Goal: Complete application form: Complete application form

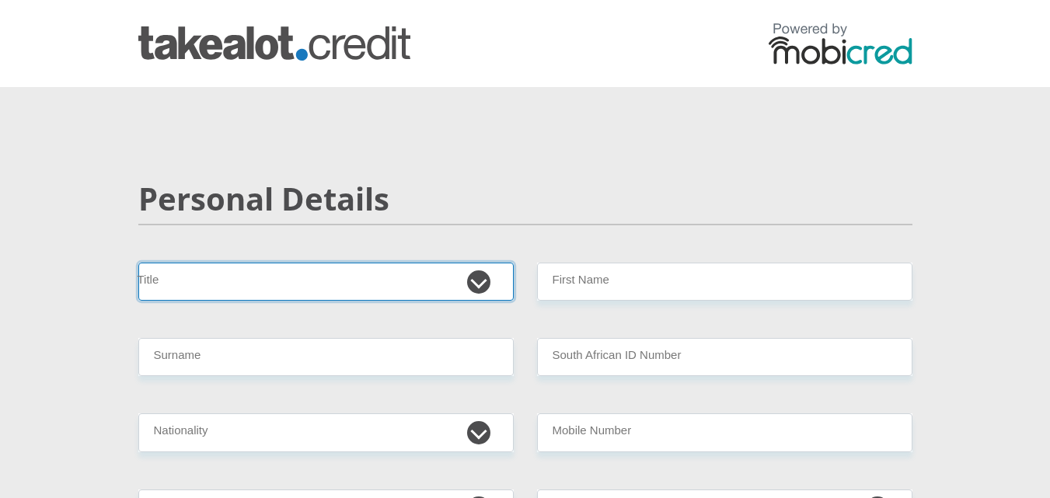
click at [473, 281] on select "Mr Ms Mrs Dr [PERSON_NAME]" at bounding box center [325, 282] width 375 height 38
select select "Mrs"
click at [138, 263] on select "Mr Ms Mrs Dr [PERSON_NAME]" at bounding box center [325, 282] width 375 height 38
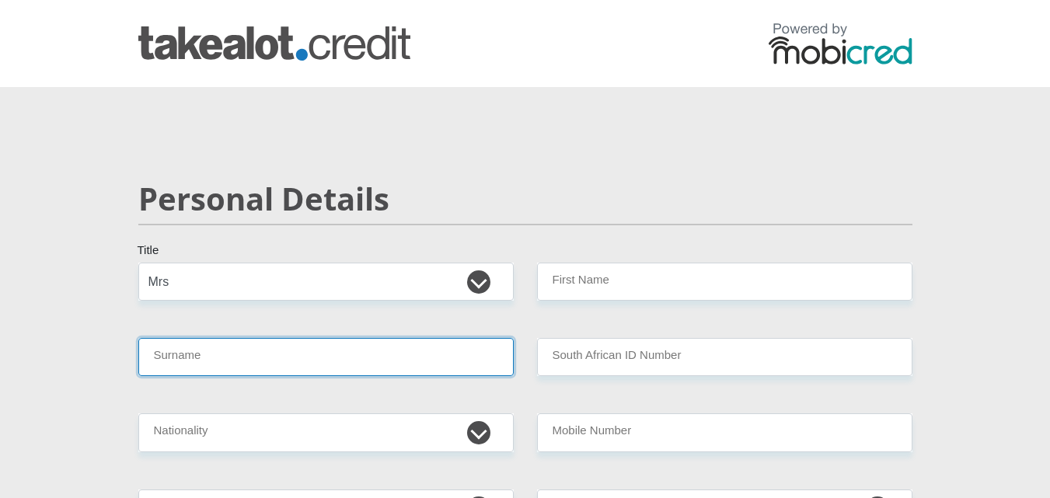
click at [167, 361] on input "Surname" at bounding box center [325, 357] width 375 height 38
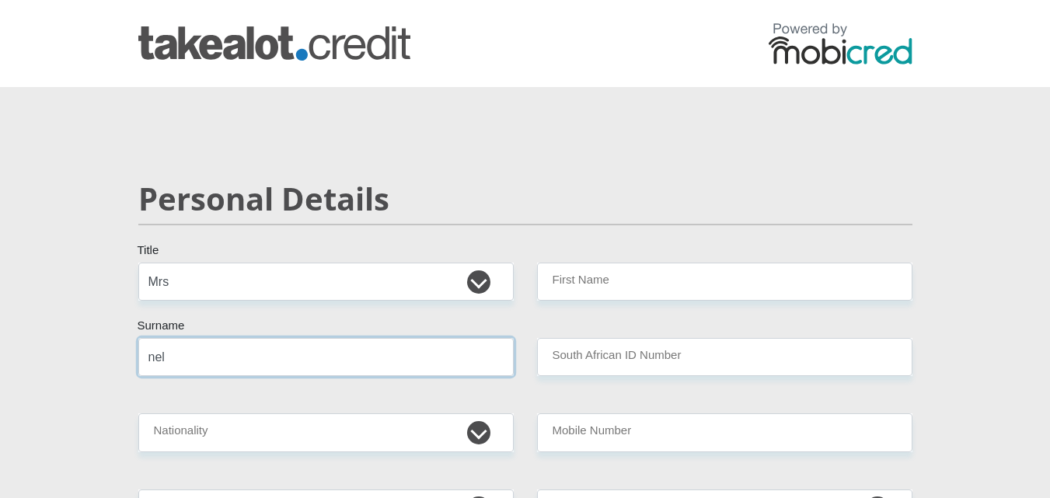
type input "nel"
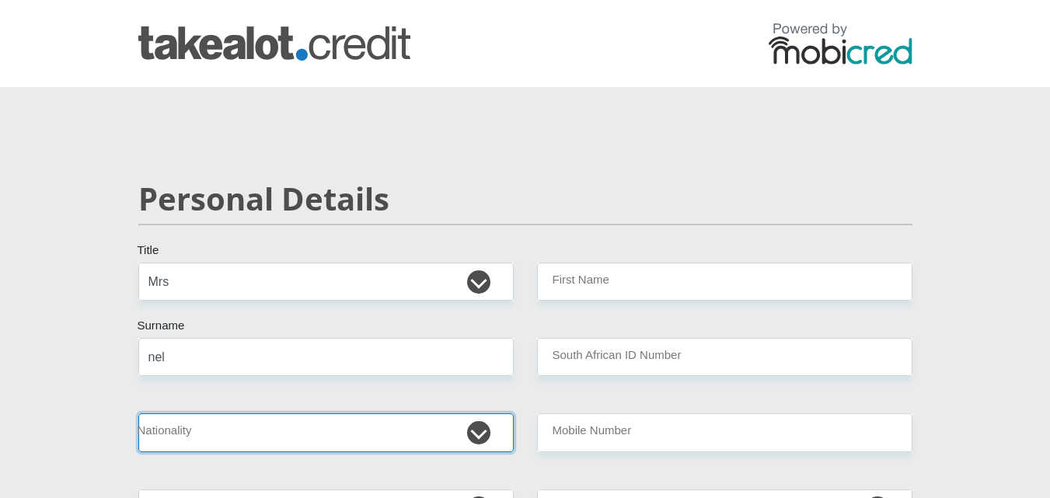
click at [479, 436] on select "[GEOGRAPHIC_DATA] [GEOGRAPHIC_DATA] [GEOGRAPHIC_DATA] [GEOGRAPHIC_DATA] [GEOGRA…" at bounding box center [325, 432] width 375 height 38
select select "ZAF"
click at [138, 413] on select "[GEOGRAPHIC_DATA] [GEOGRAPHIC_DATA] [GEOGRAPHIC_DATA] [GEOGRAPHIC_DATA] [GEOGRA…" at bounding box center [325, 432] width 375 height 38
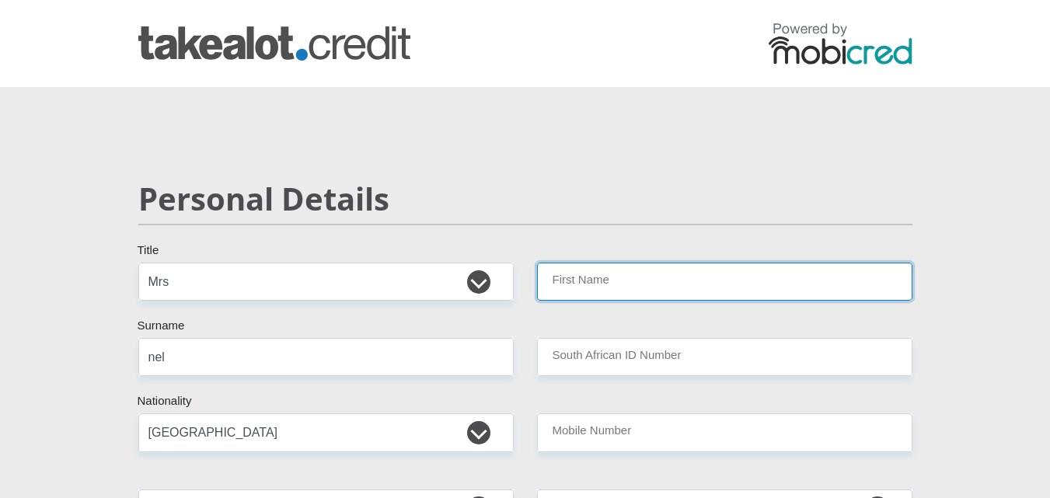
click at [570, 280] on input "First Name" at bounding box center [724, 282] width 375 height 38
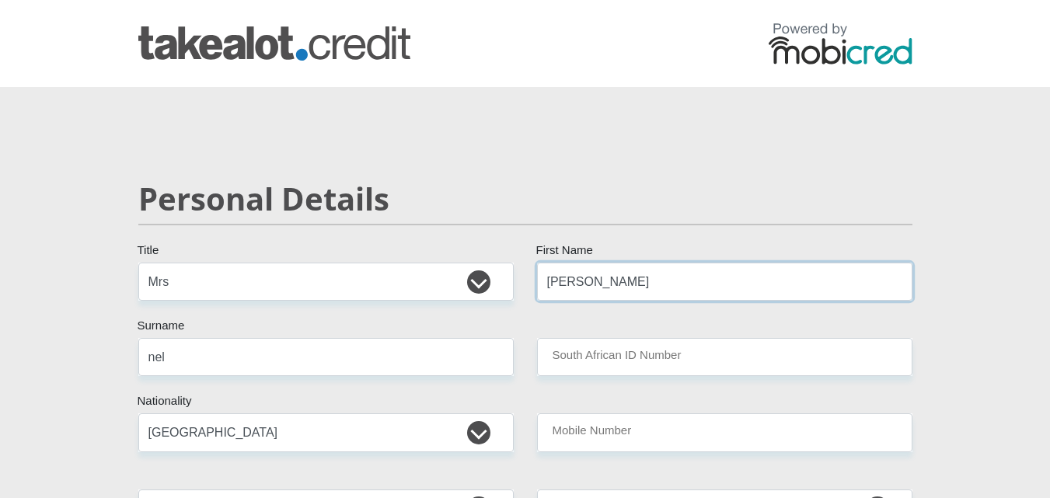
type input "[PERSON_NAME]"
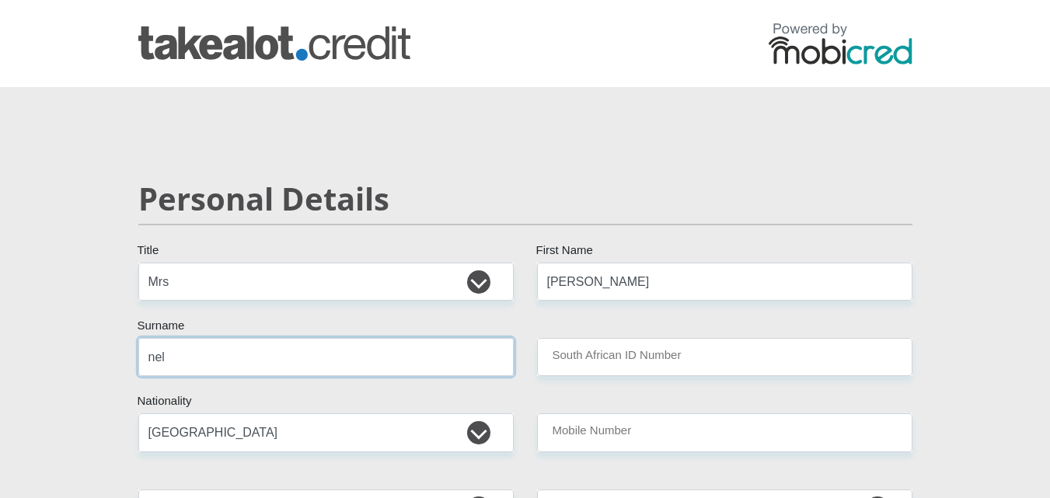
click at [155, 357] on input "nel" at bounding box center [325, 357] width 375 height 38
type input "Nel"
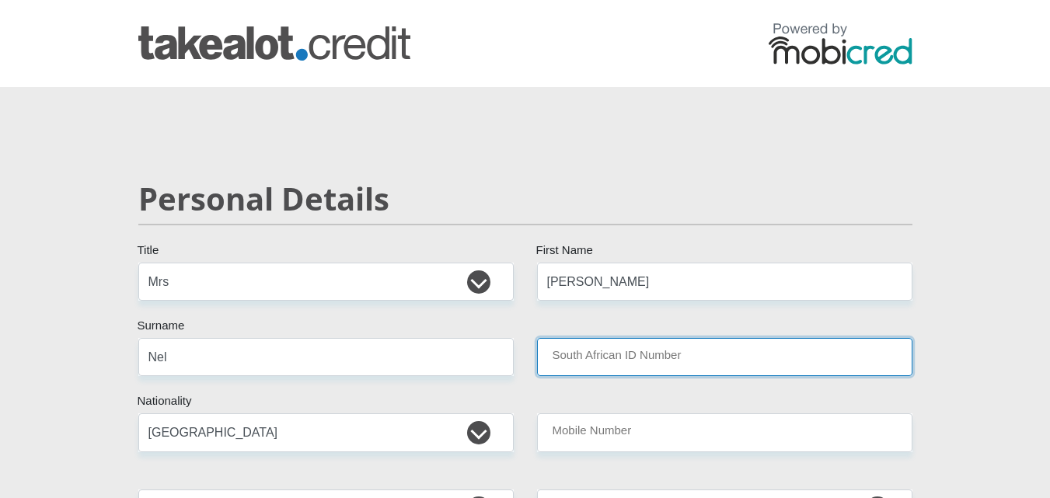
click at [563, 361] on input "South African ID Number" at bounding box center [724, 357] width 375 height 38
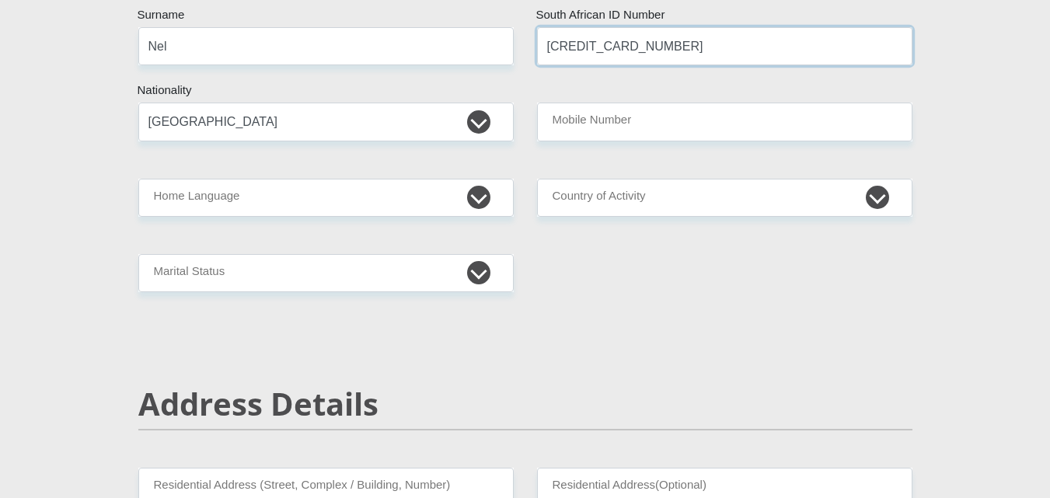
scroll to position [319, 0]
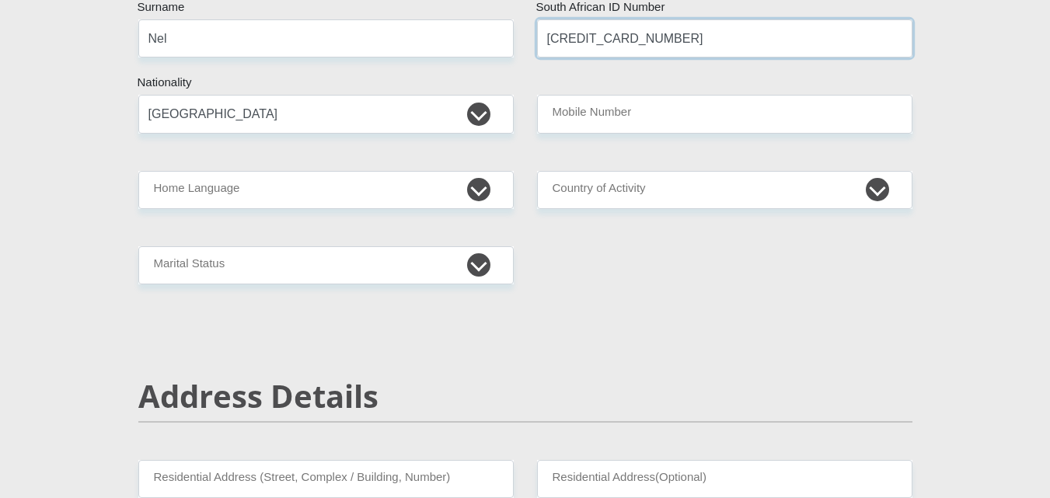
type input "[CREDIT_CARD_NUMBER]"
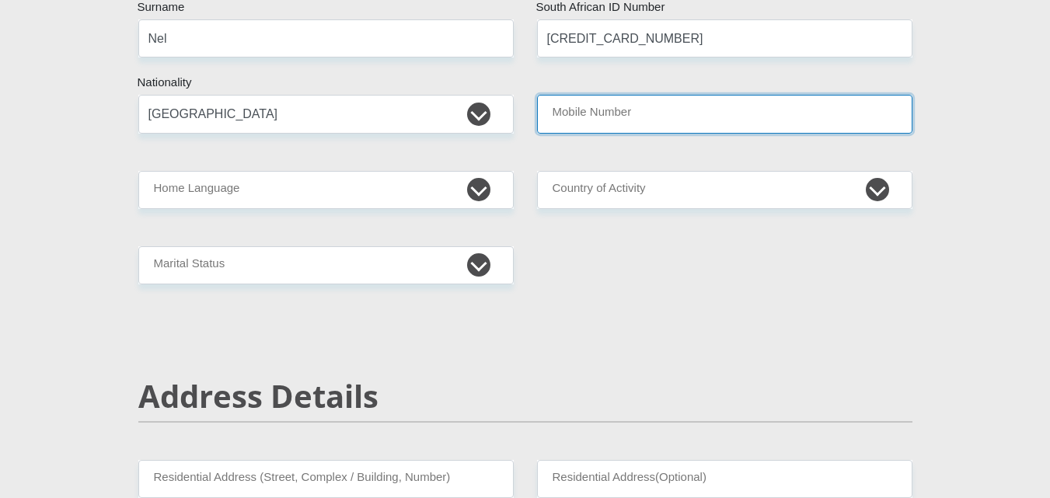
click at [550, 116] on input "Mobile Number" at bounding box center [724, 114] width 375 height 38
type input "o"
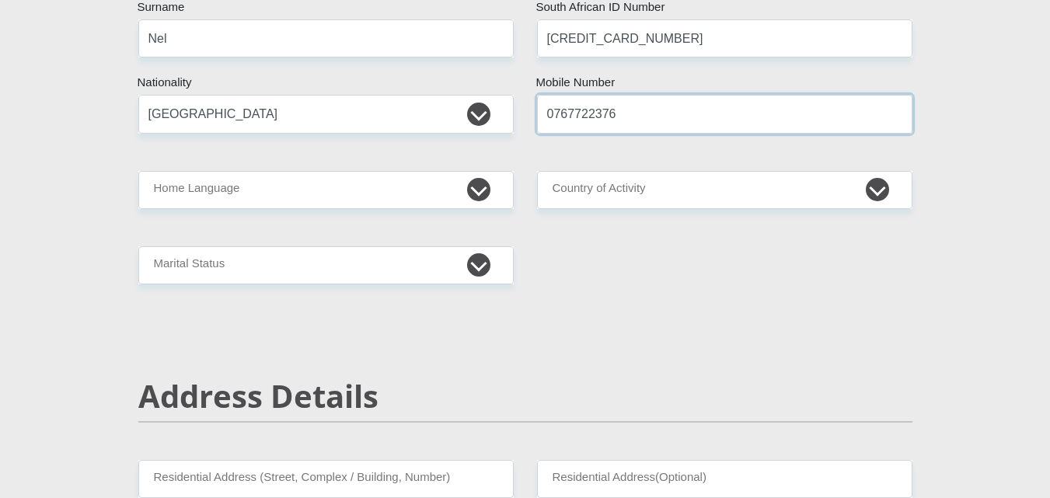
type input "0767722376"
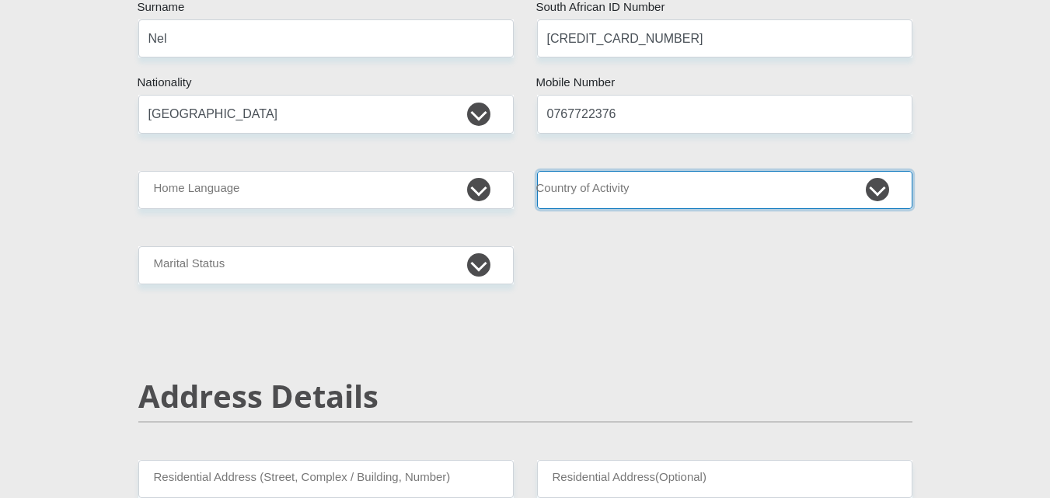
click at [877, 188] on select "[GEOGRAPHIC_DATA] [GEOGRAPHIC_DATA] [GEOGRAPHIC_DATA] [GEOGRAPHIC_DATA] [GEOGRA…" at bounding box center [724, 190] width 375 height 38
select select "ZAF"
click at [537, 171] on select "[GEOGRAPHIC_DATA] [GEOGRAPHIC_DATA] [GEOGRAPHIC_DATA] [GEOGRAPHIC_DATA] [GEOGRA…" at bounding box center [724, 190] width 375 height 38
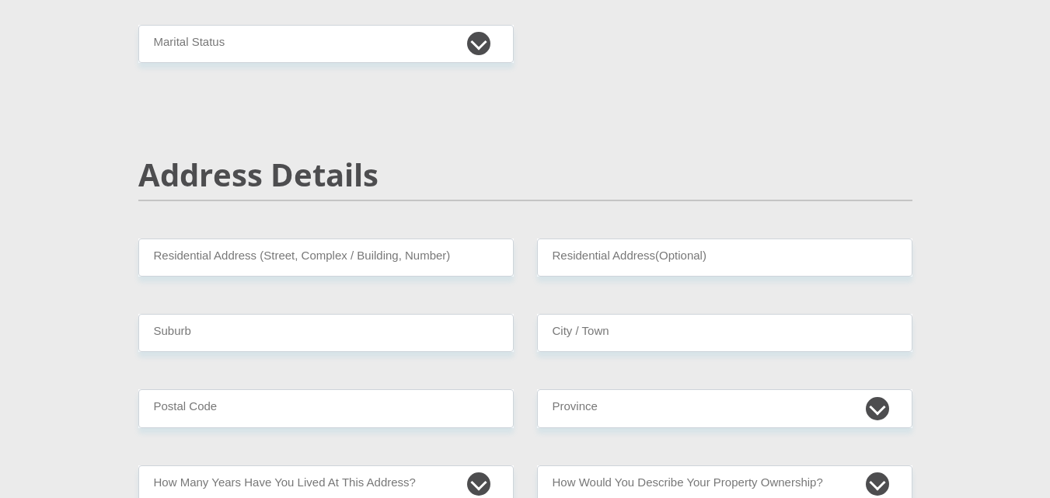
scroll to position [728, 0]
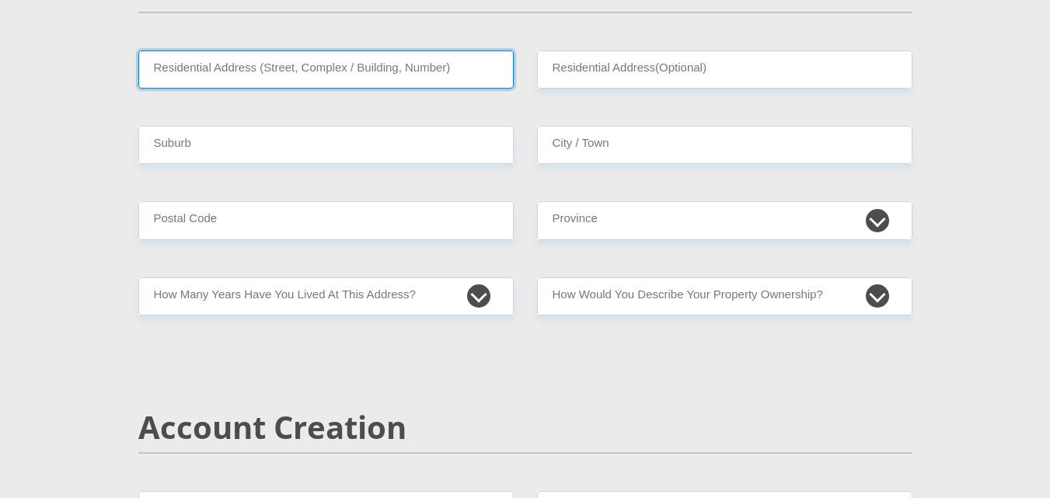
click at [163, 69] on input "Residential Address (Street, Complex / Building, Number)" at bounding box center [325, 70] width 375 height 38
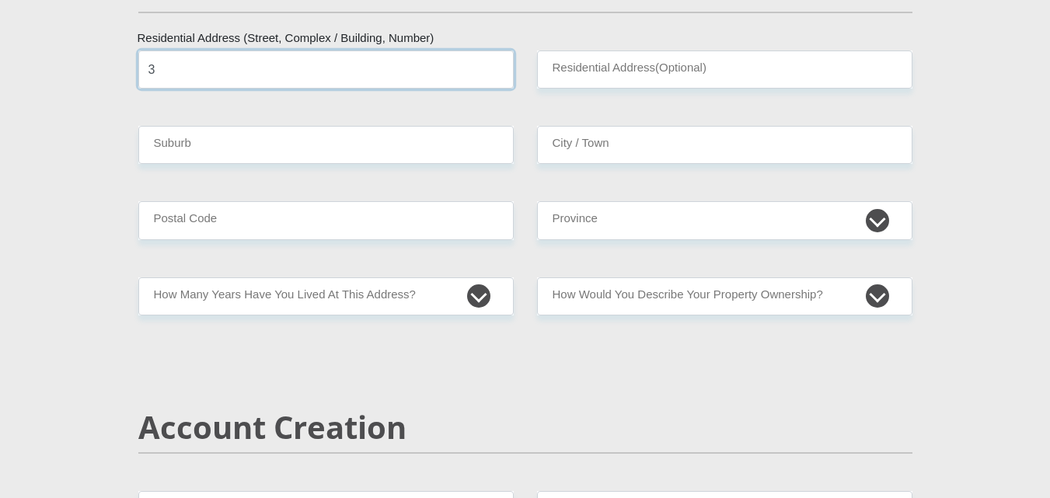
type input "3"
type input "[STREET_ADDRESS]"
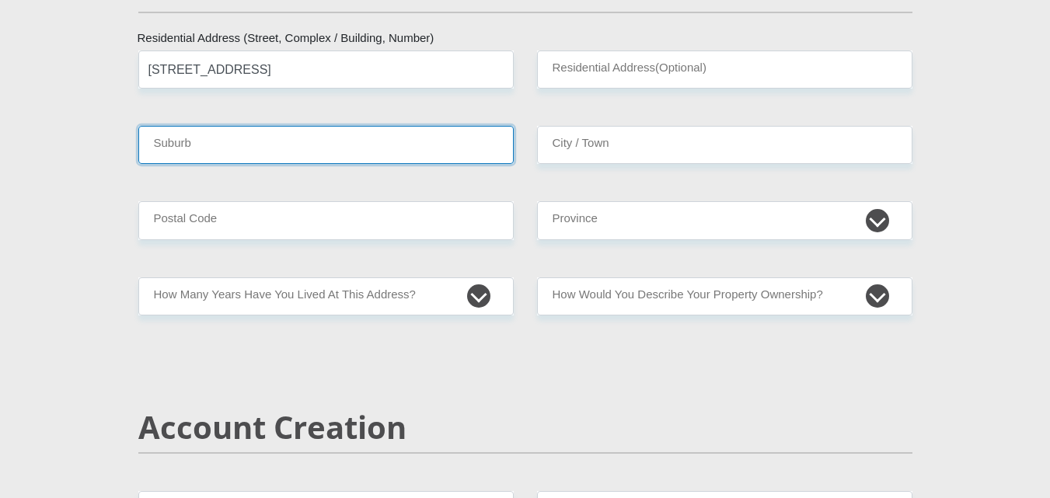
click at [157, 146] on input "Suburb" at bounding box center [325, 145] width 375 height 38
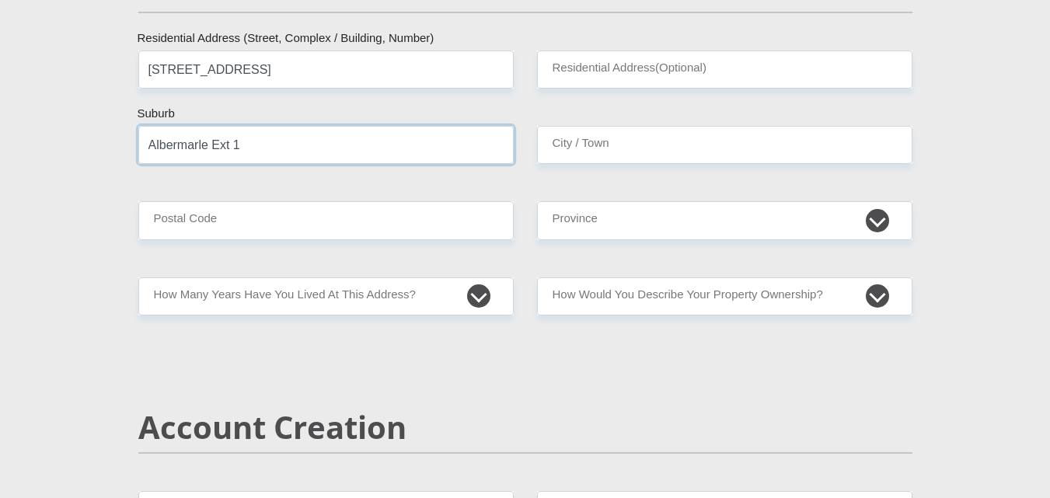
type input "Albermarle Ext 1"
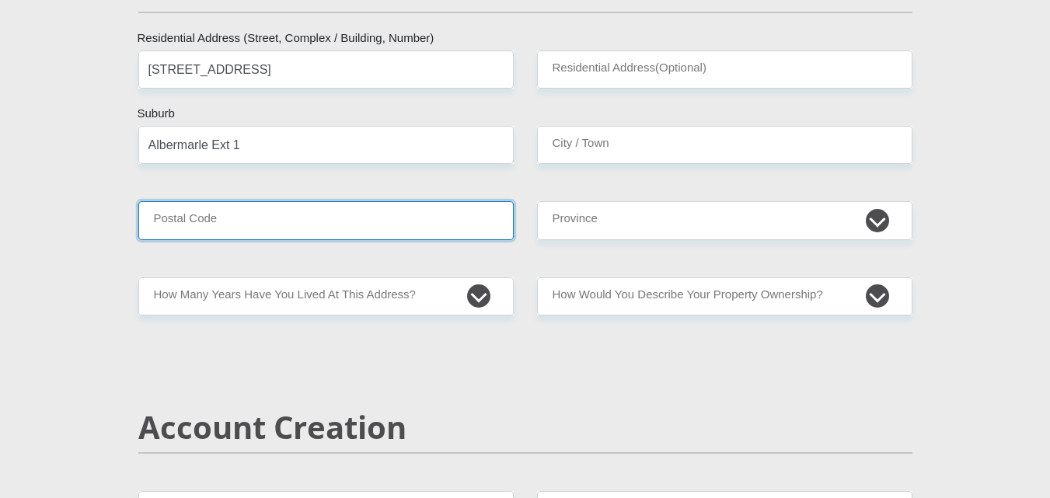
click at [180, 222] on input "Postal Code" at bounding box center [325, 220] width 375 height 38
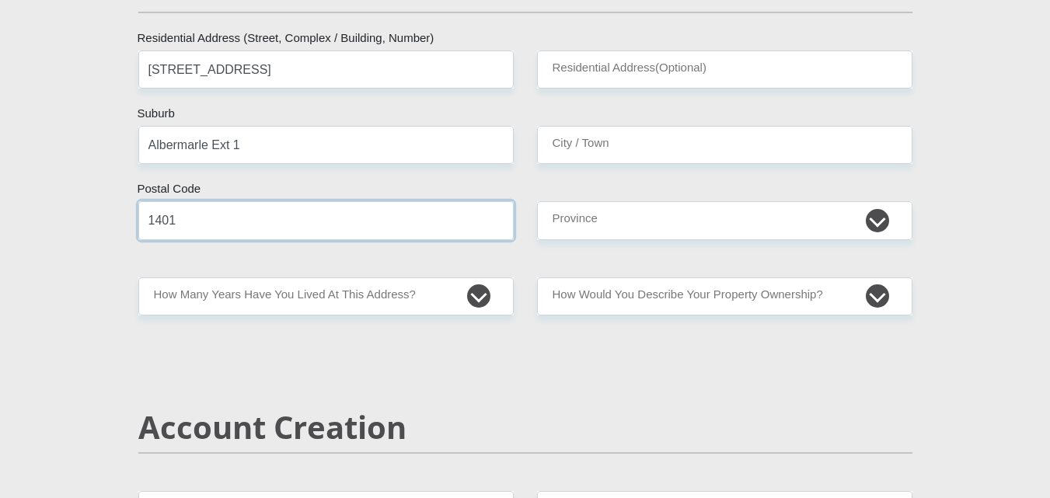
type input "1401"
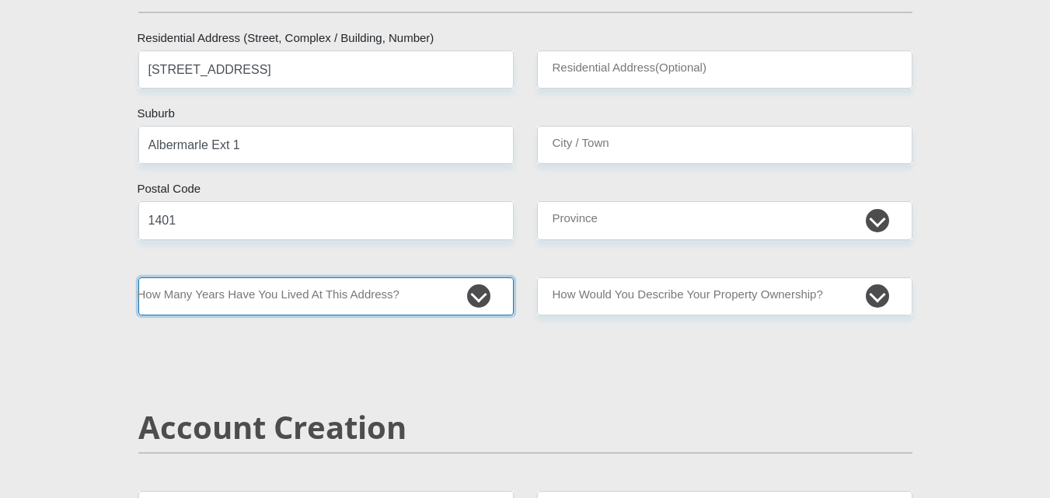
click at [472, 299] on select "less than 1 year 1-3 years 3-5 years 5+ years" at bounding box center [325, 296] width 375 height 38
click at [138, 277] on select "less than 1 year 1-3 years 3-5 years 5+ years" at bounding box center [325, 296] width 375 height 38
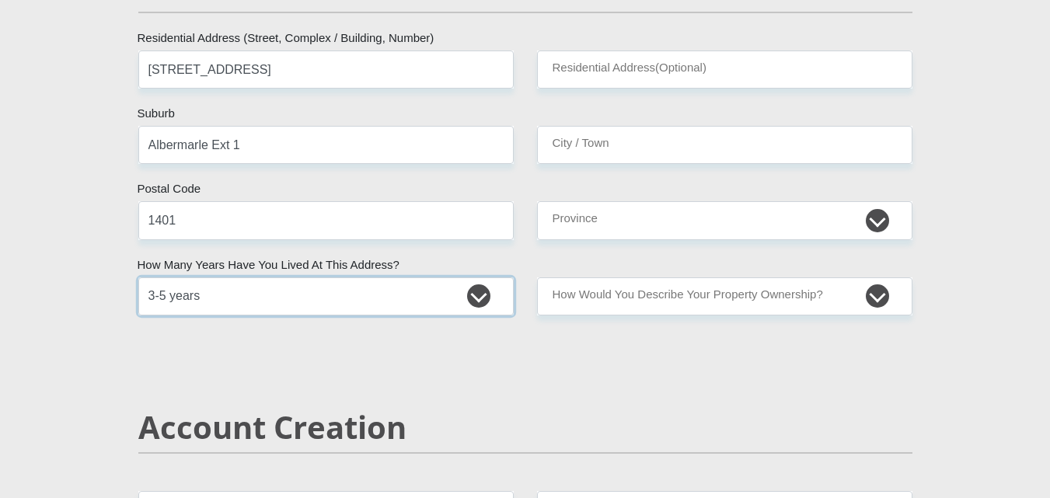
click at [482, 297] on select "less than 1 year 1-3 years 3-5 years 5+ years" at bounding box center [325, 296] width 375 height 38
select select "5"
click at [138, 277] on select "less than 1 year 1-3 years 3-5 years 5+ years" at bounding box center [325, 296] width 375 height 38
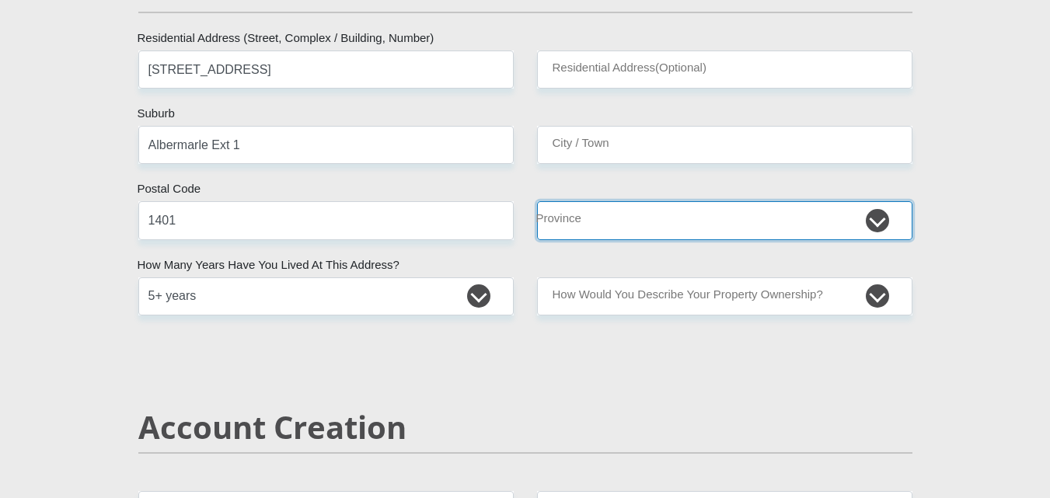
click at [874, 215] on select "Eastern Cape Free State [GEOGRAPHIC_DATA] [GEOGRAPHIC_DATA][DATE] [GEOGRAPHIC_D…" at bounding box center [724, 220] width 375 height 38
select select "Gauteng"
click at [537, 201] on select "Eastern Cape Free State [GEOGRAPHIC_DATA] [GEOGRAPHIC_DATA][DATE] [GEOGRAPHIC_D…" at bounding box center [724, 220] width 375 height 38
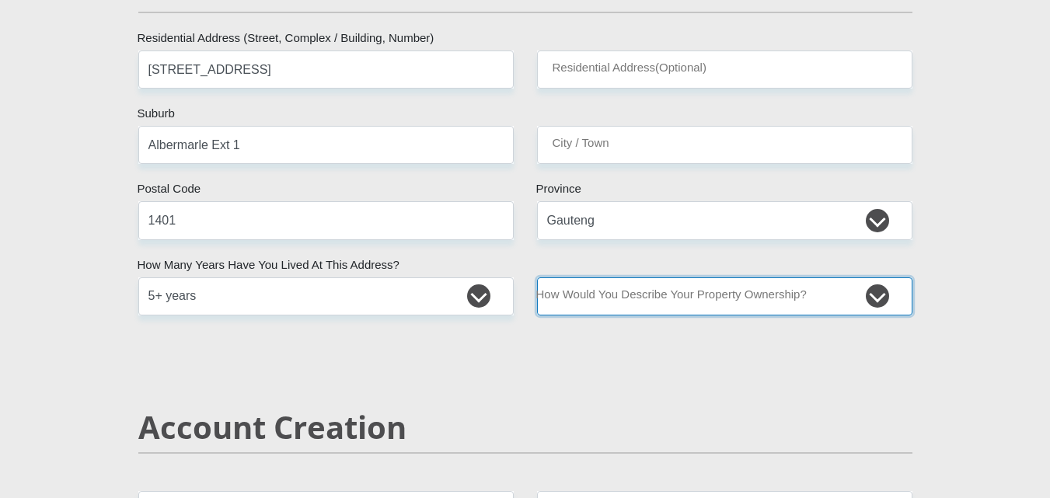
click at [877, 300] on select "Owned Rented Family Owned Company Dwelling" at bounding box center [724, 296] width 375 height 38
select select "Owned"
click at [537, 277] on select "Owned Rented Family Owned Company Dwelling" at bounding box center [724, 296] width 375 height 38
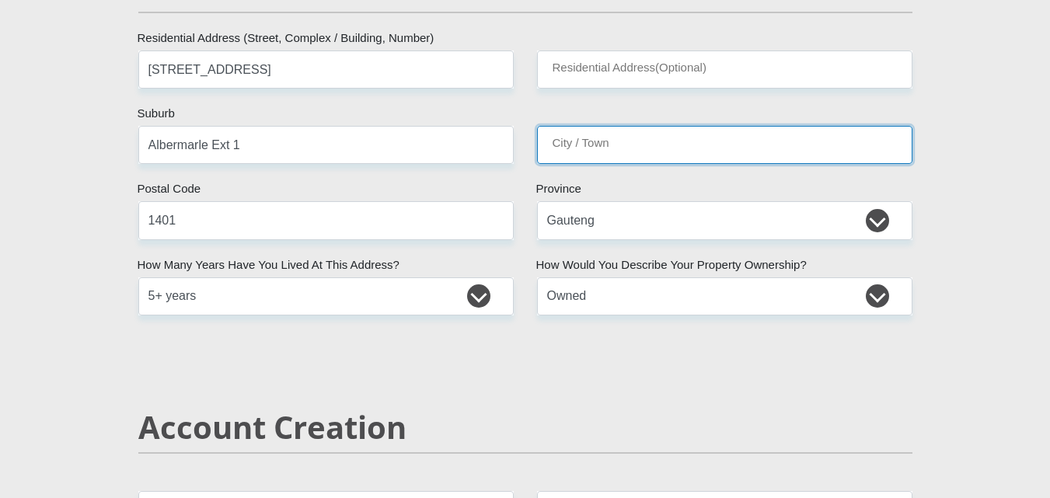
click at [570, 142] on input "City / Town" at bounding box center [724, 145] width 375 height 38
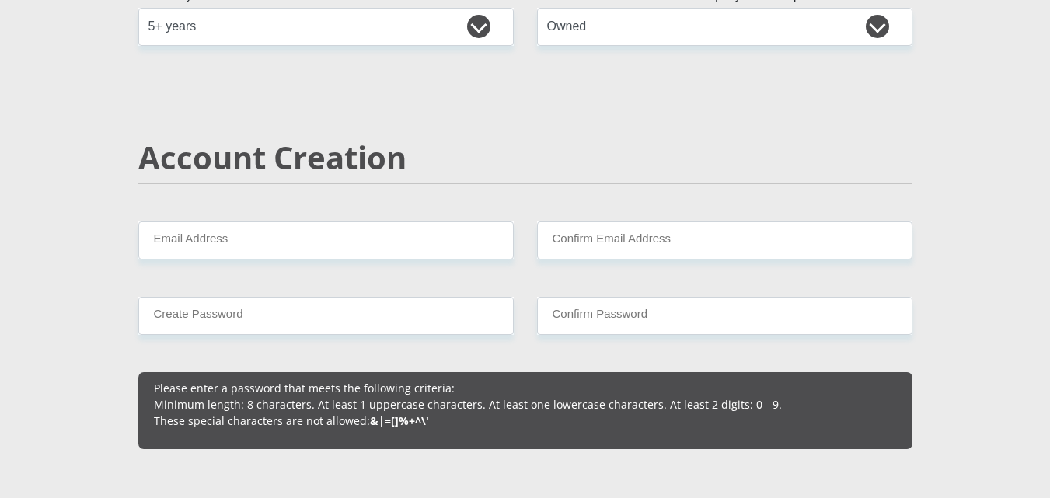
scroll to position [1088, 0]
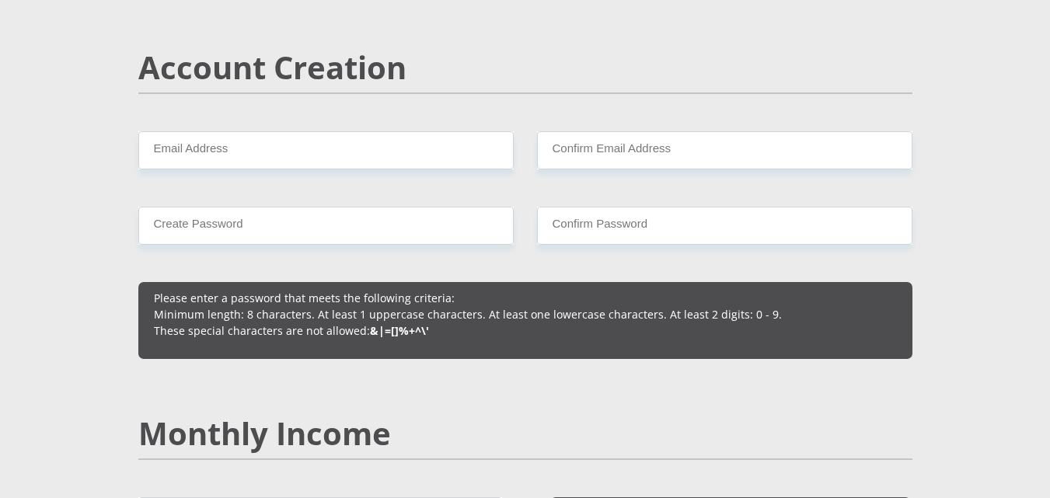
type input "Germiston"
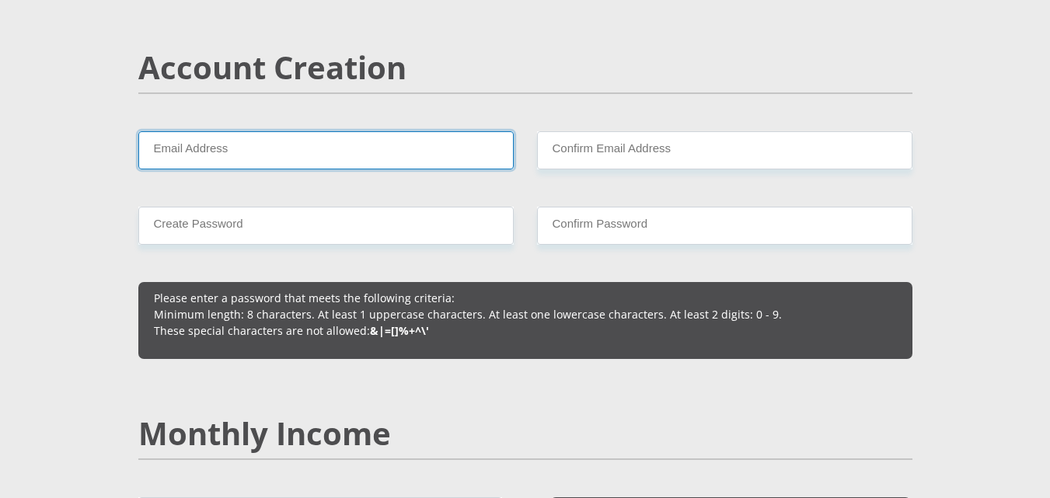
click at [162, 154] on input "Email Address" at bounding box center [325, 150] width 375 height 38
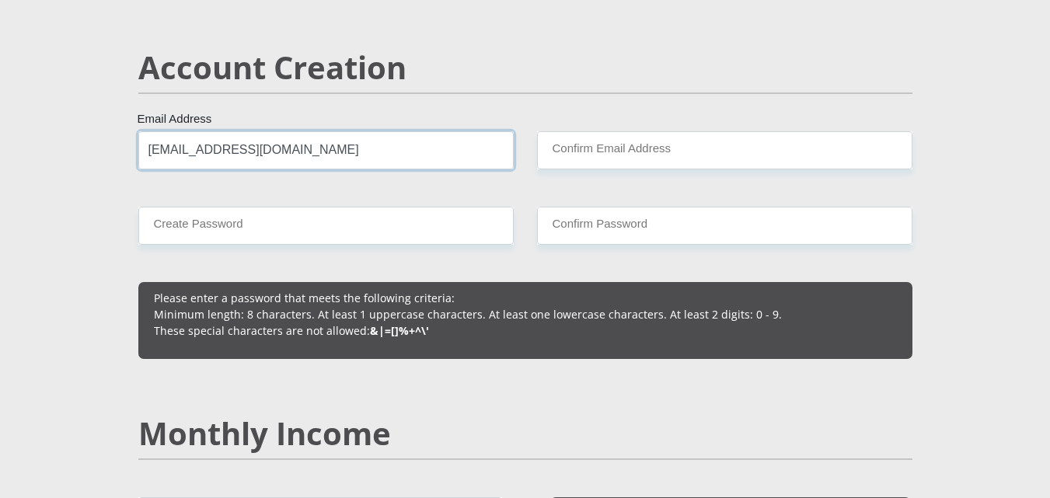
type input "[EMAIL_ADDRESS][DOMAIN_NAME]"
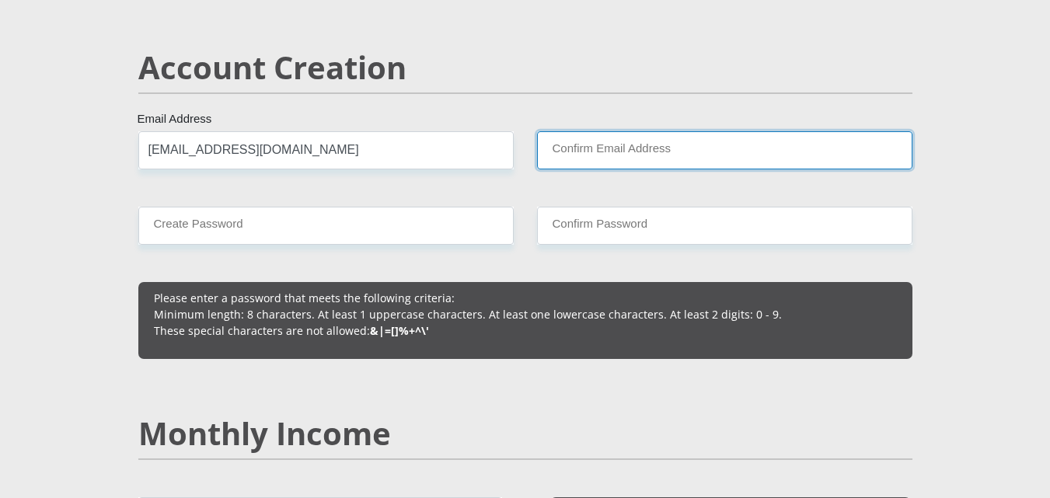
click at [586, 155] on input "Confirm Email Address" at bounding box center [724, 150] width 375 height 38
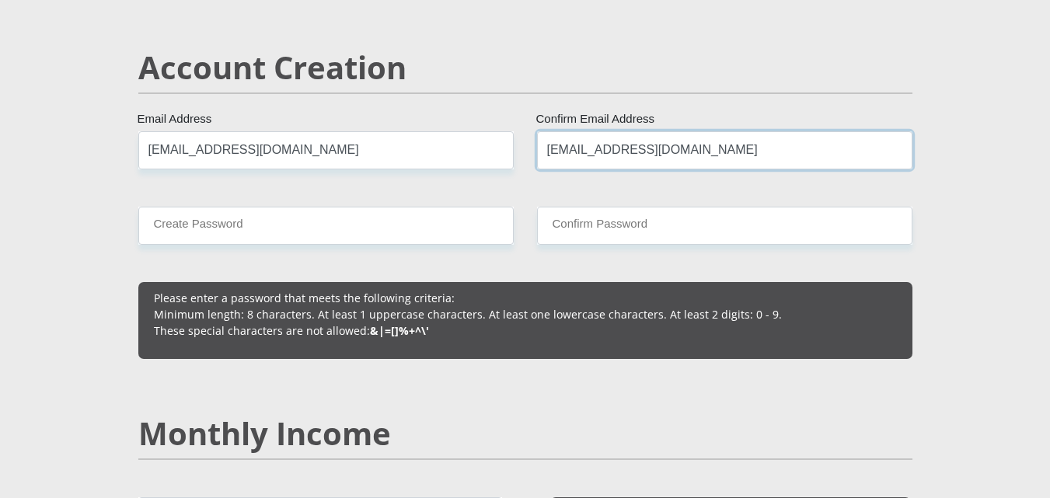
type input "[EMAIL_ADDRESS][DOMAIN_NAME]"
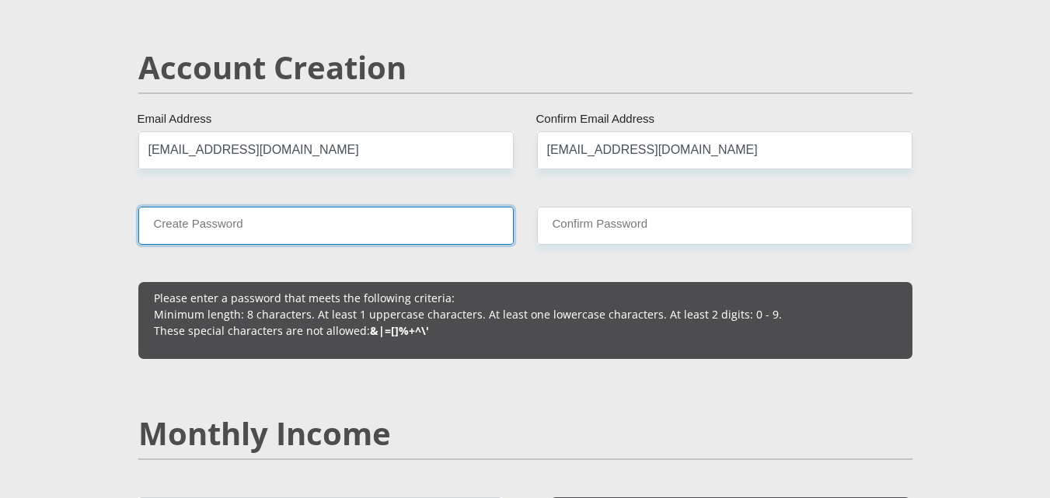
click at [166, 227] on input "Create Password" at bounding box center [325, 226] width 375 height 38
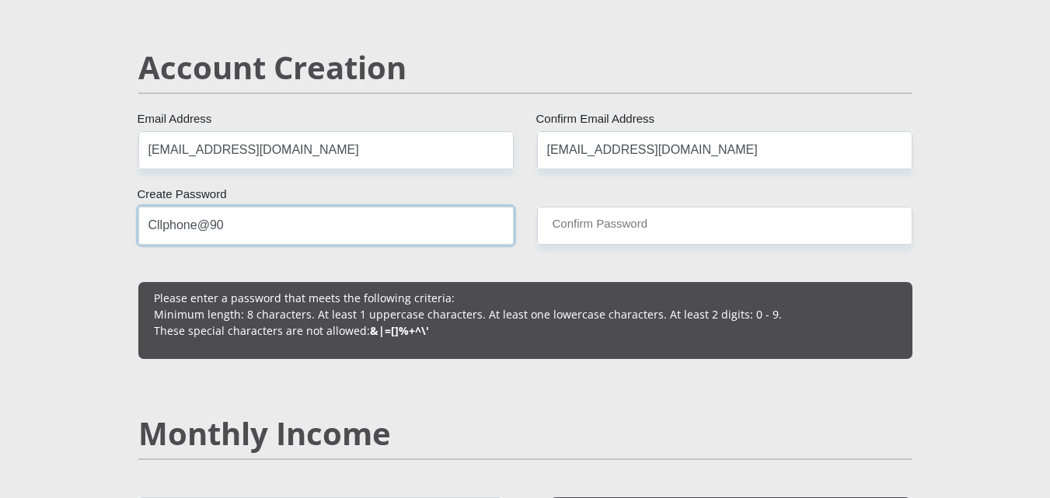
click at [155, 228] on input "Cllphone@90" at bounding box center [325, 226] width 375 height 38
type input "Cellphone@90"
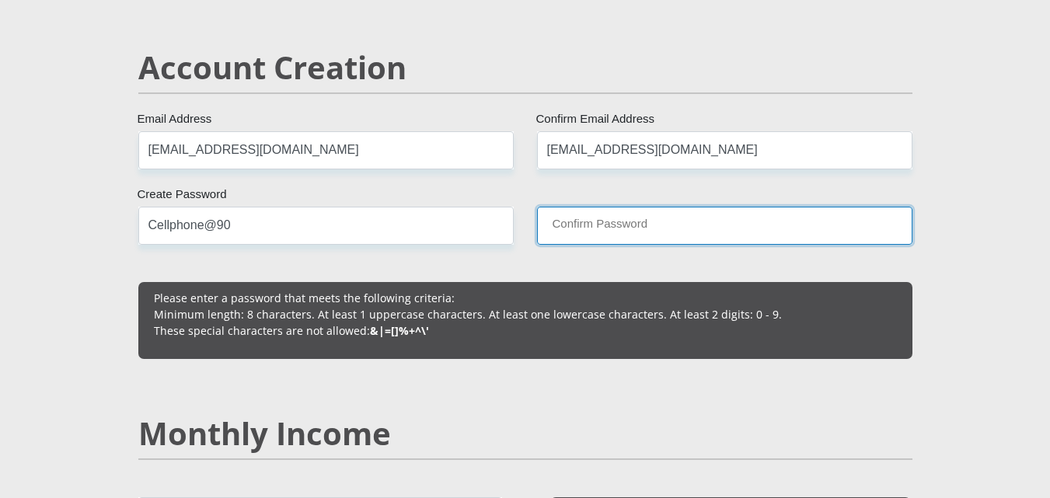
click at [569, 222] on input "Confirm Password" at bounding box center [724, 226] width 375 height 38
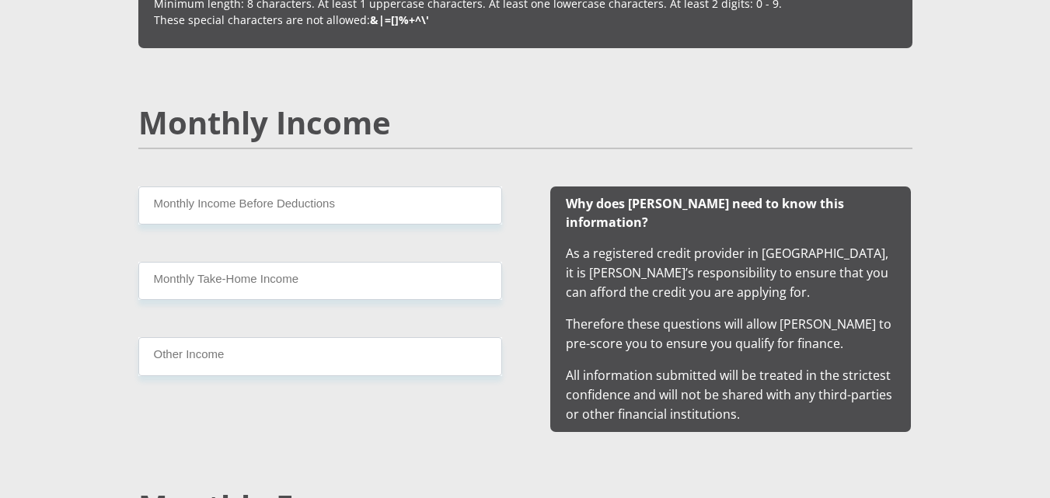
scroll to position [1504, 0]
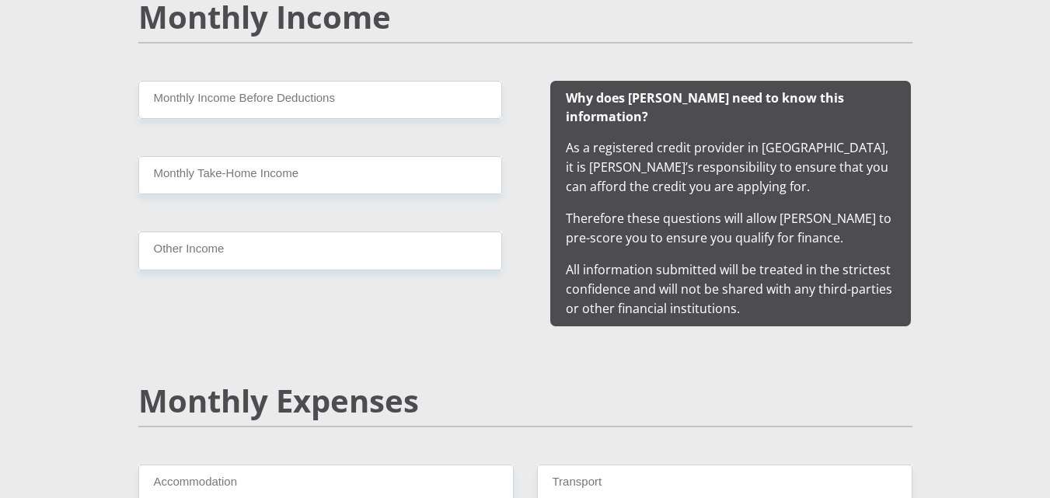
type input "Cellphone@90"
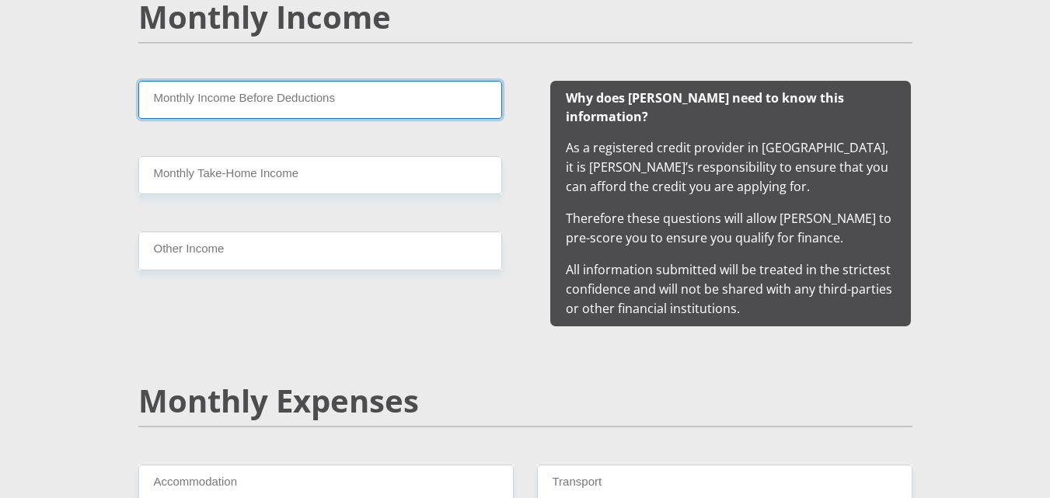
click at [176, 97] on input "Monthly Income Before Deductions" at bounding box center [320, 100] width 364 height 38
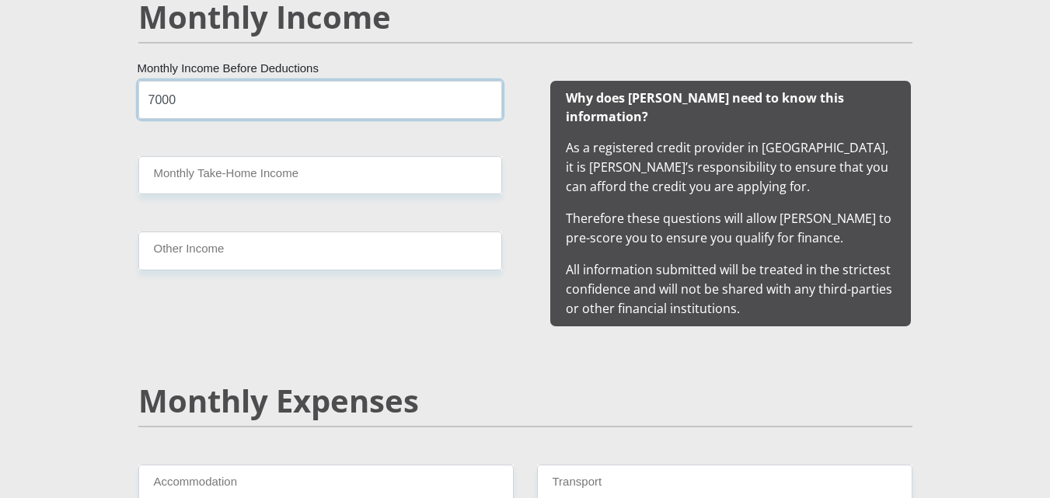
type input "7000"
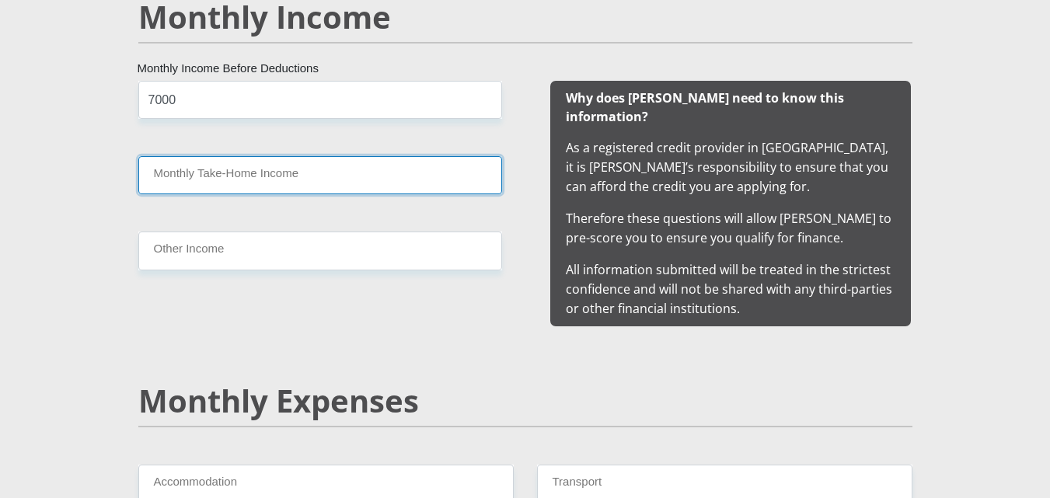
click at [179, 176] on input "Monthly Take-Home Income" at bounding box center [320, 175] width 364 height 38
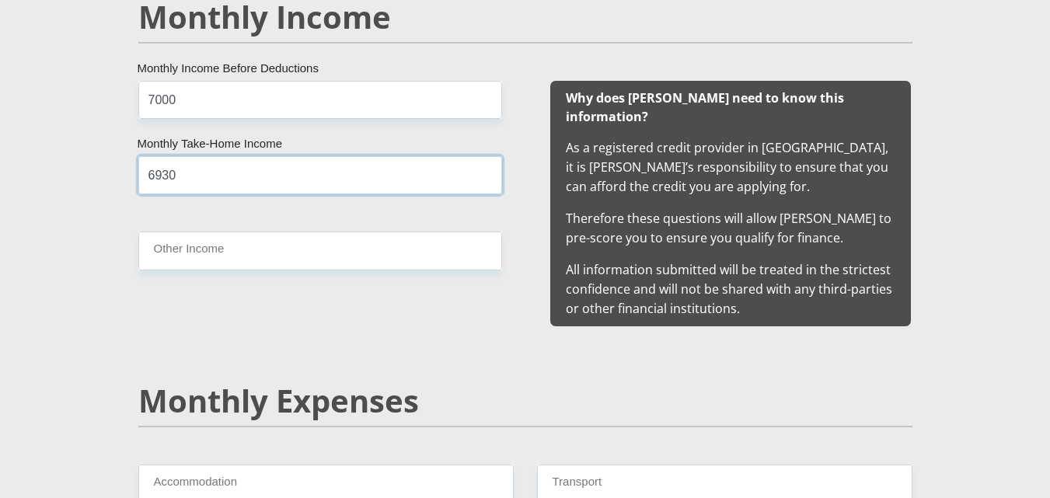
type input "6930"
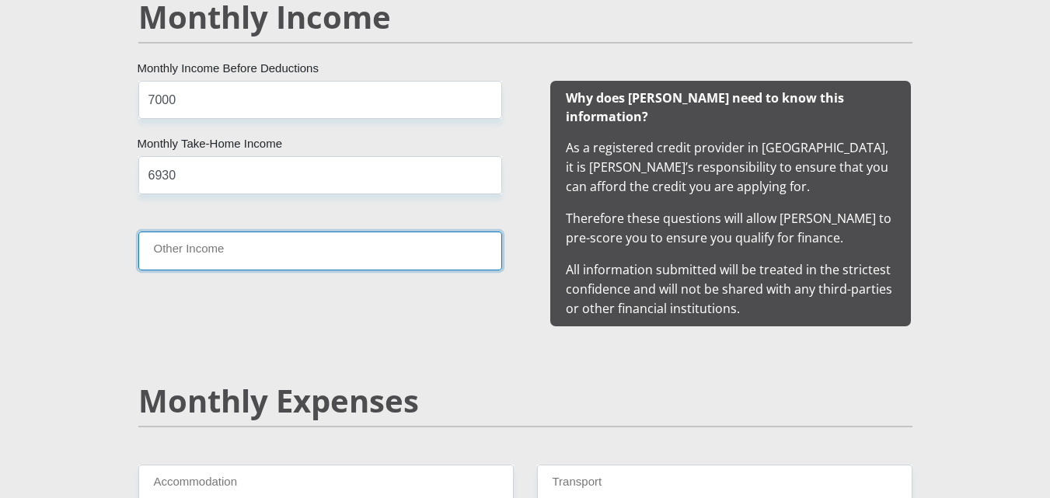
click at [162, 260] on input "Other Income" at bounding box center [320, 251] width 364 height 38
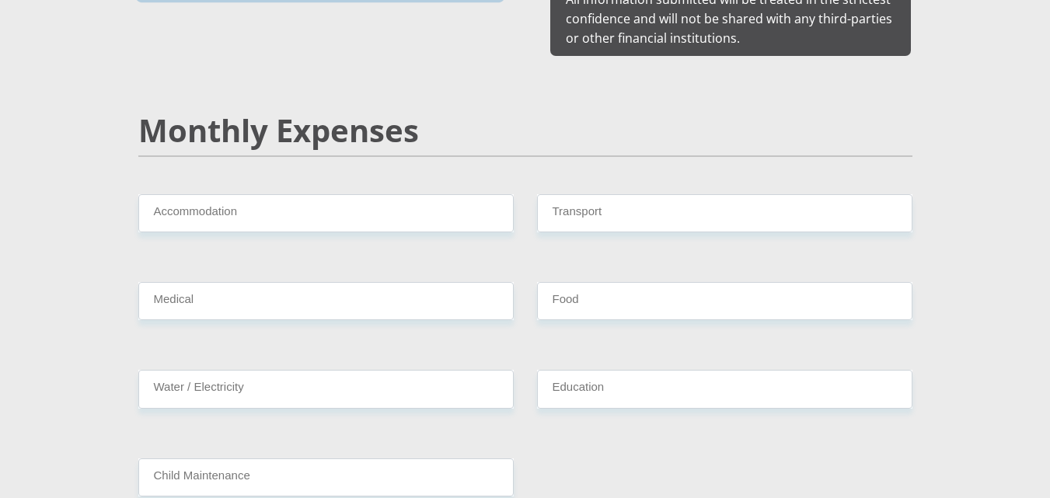
scroll to position [1537, 0]
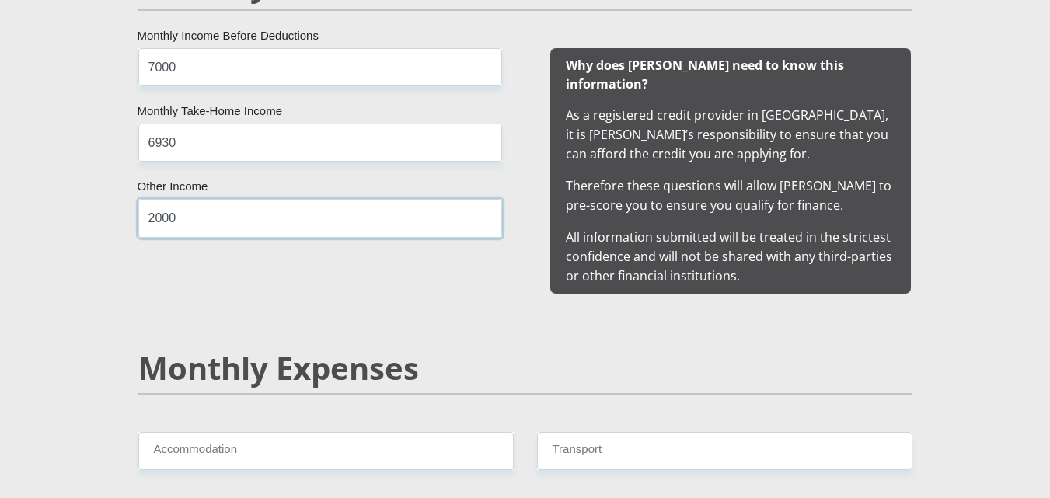
click at [155, 219] on input "2000" at bounding box center [320, 218] width 364 height 38
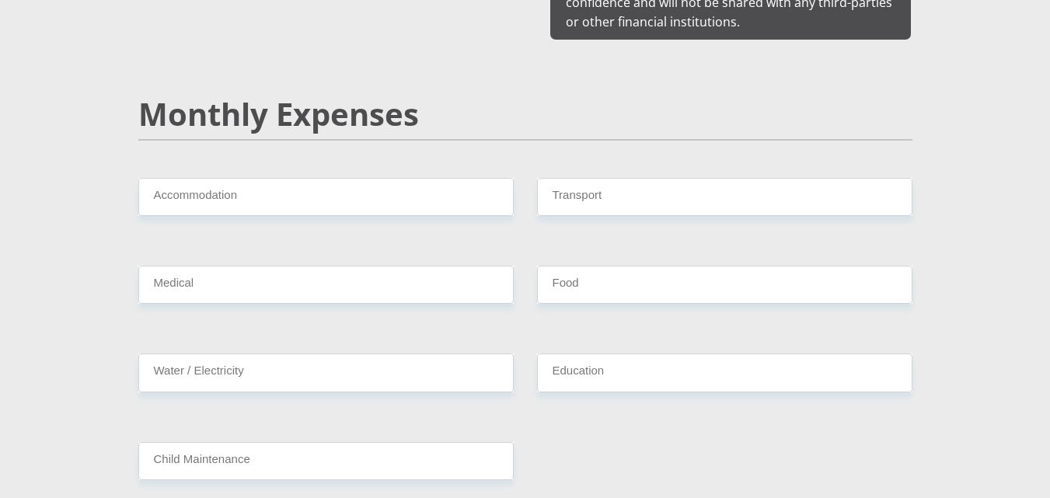
scroll to position [1848, 0]
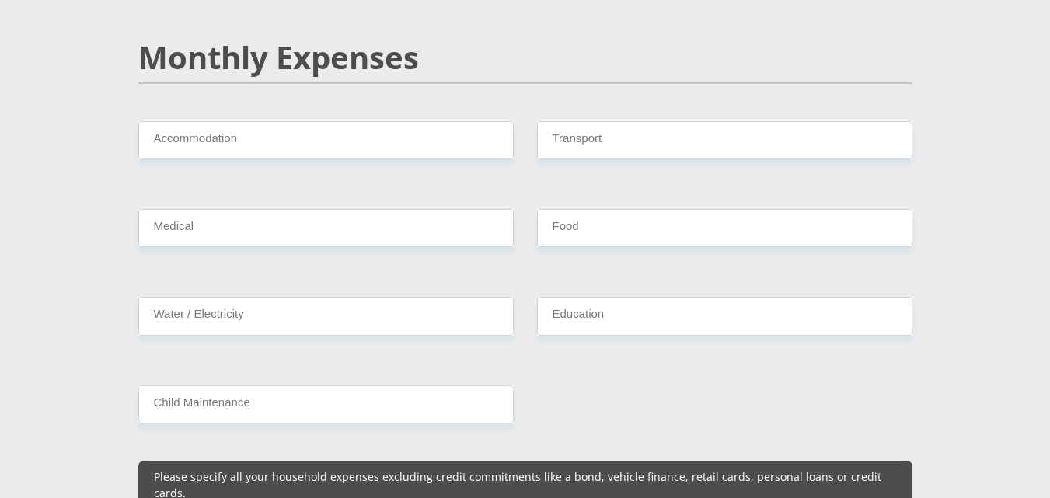
type input "3000"
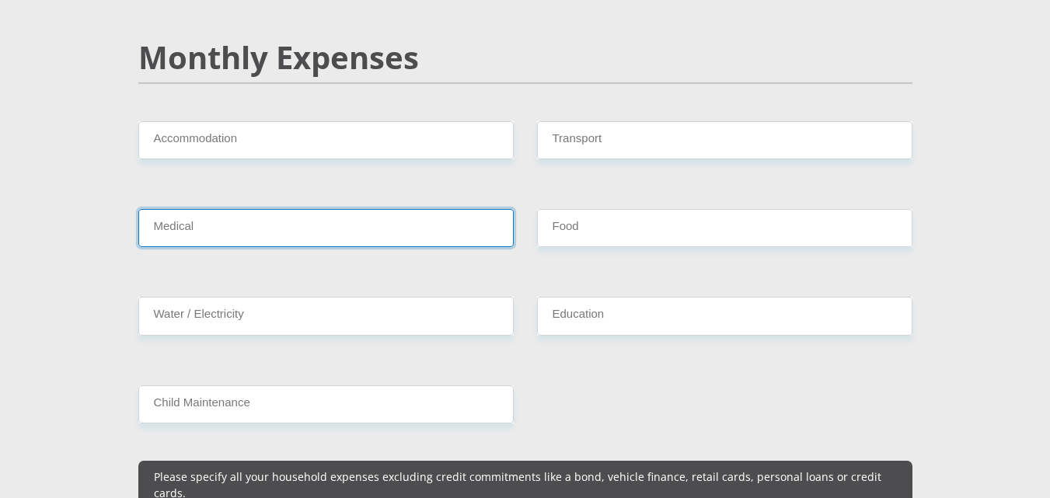
click at [167, 209] on input "Medical" at bounding box center [325, 228] width 375 height 38
type input "499"
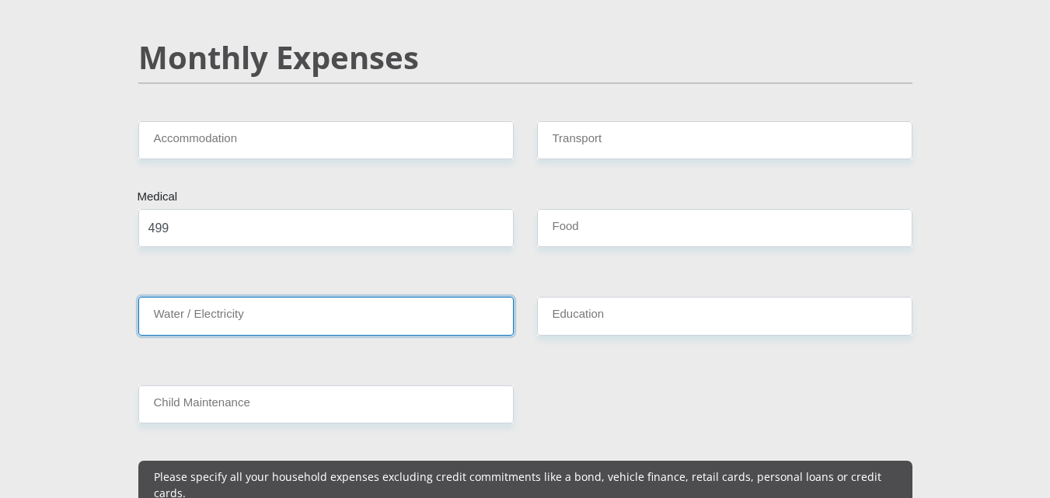
click at [165, 300] on input "Water / Electricity" at bounding box center [325, 316] width 375 height 38
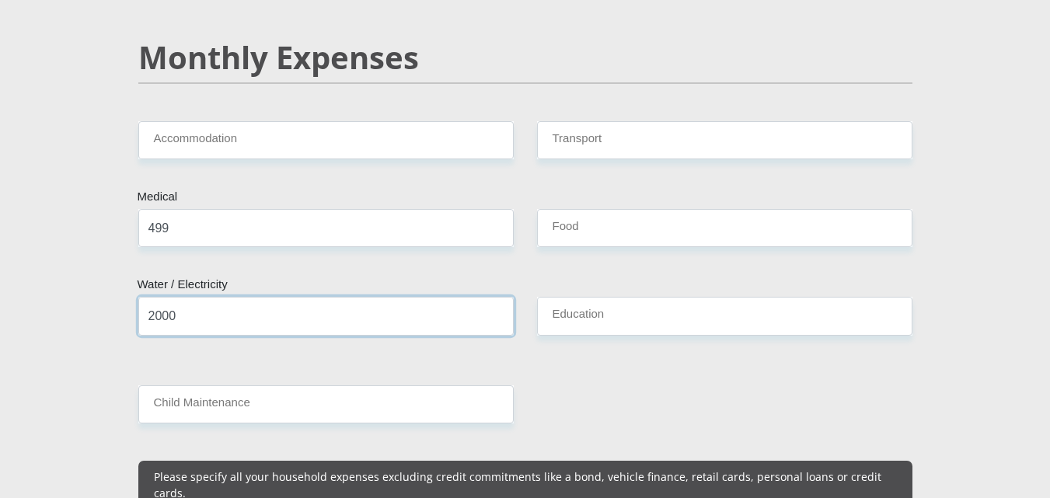
type input "2000"
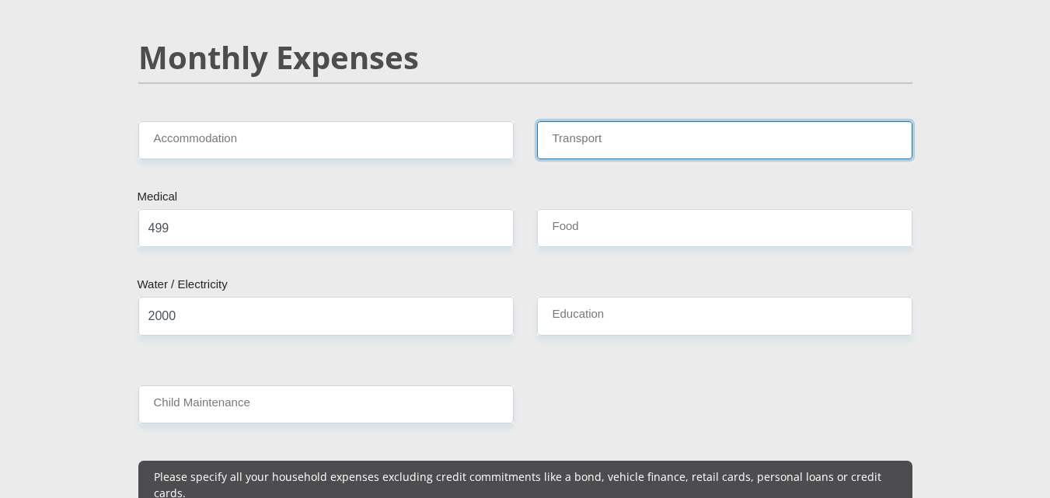
click at [551, 121] on input "Transport" at bounding box center [724, 140] width 375 height 38
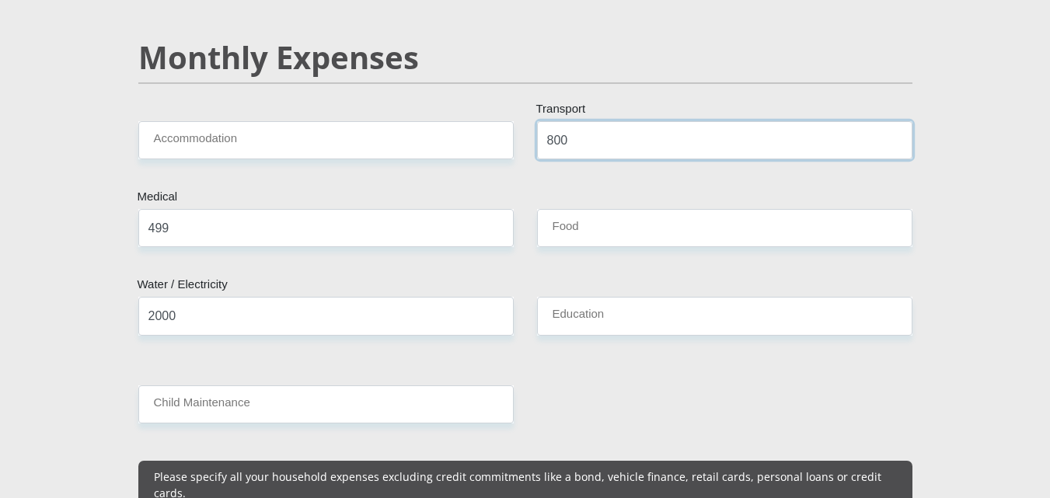
type input "800"
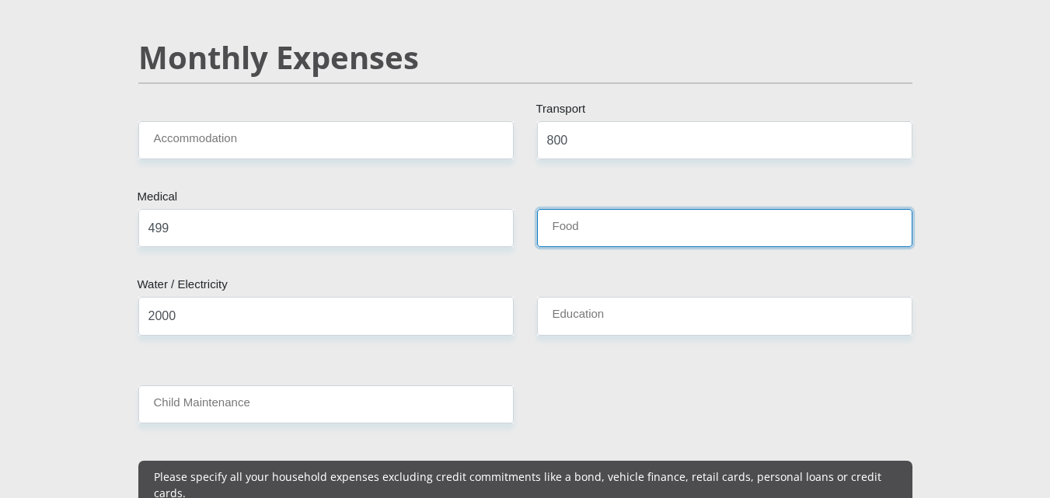
click at [562, 209] on input "Food" at bounding box center [724, 228] width 375 height 38
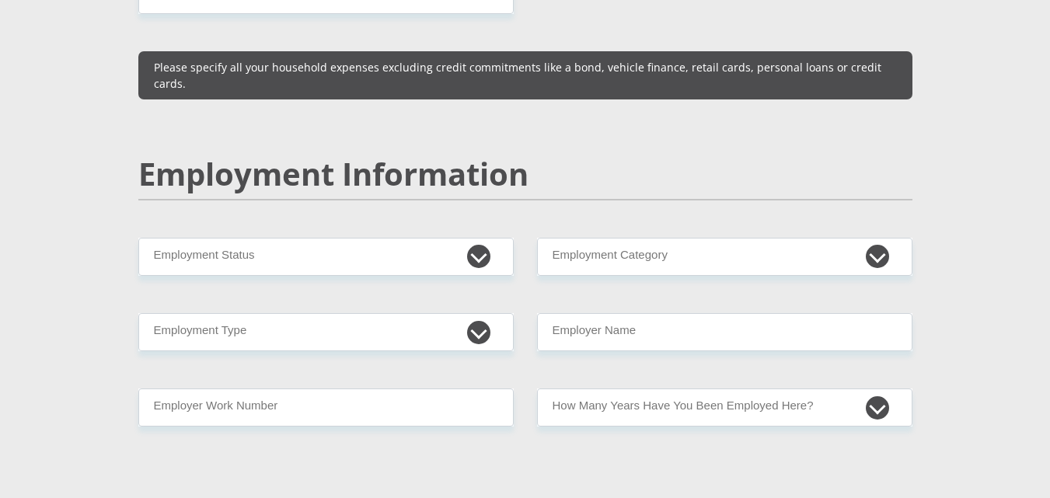
scroll to position [2330, 0]
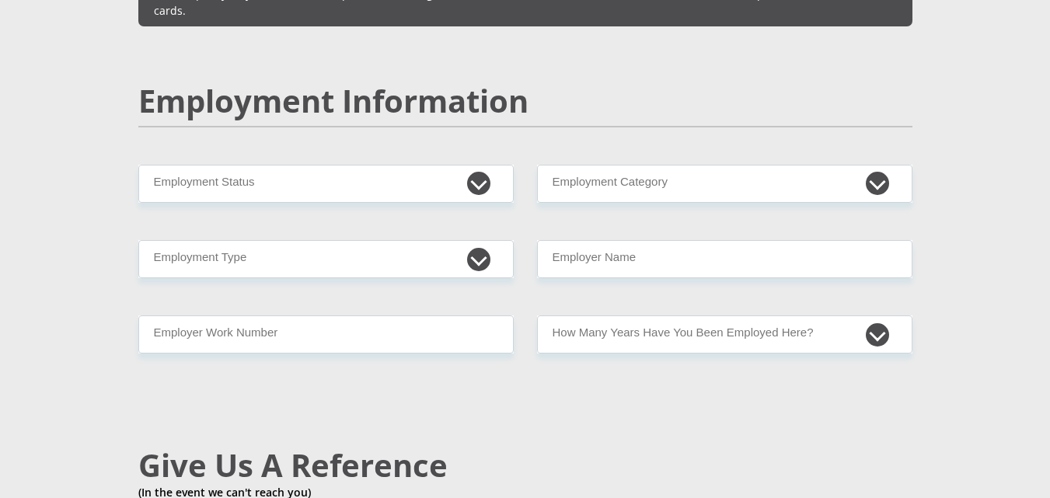
type input "2000"
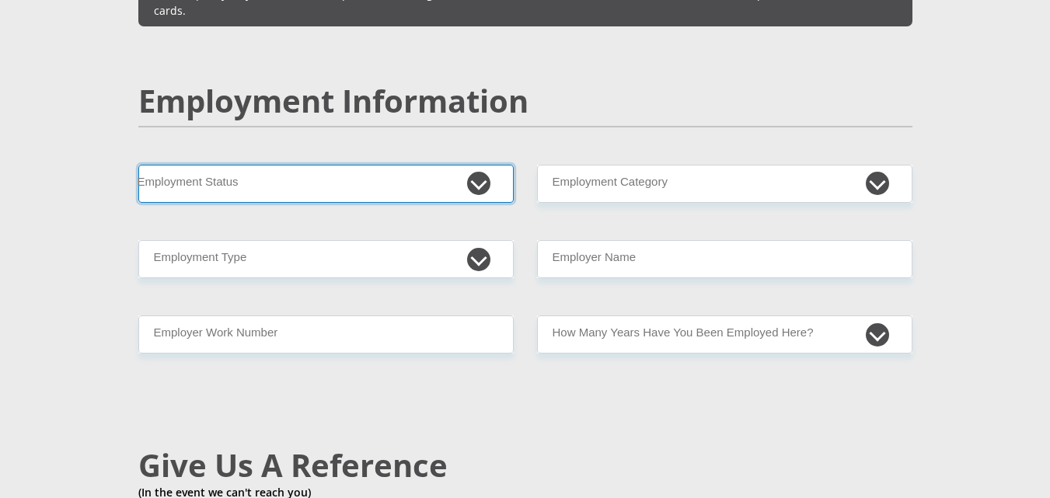
click at [481, 165] on select "Permanent/Full-time Part-time/Casual [DEMOGRAPHIC_DATA] Worker Self-Employed Ho…" at bounding box center [325, 184] width 375 height 38
select select "1"
click at [138, 165] on select "Permanent/Full-time Part-time/Casual [DEMOGRAPHIC_DATA] Worker Self-Employed Ho…" at bounding box center [325, 184] width 375 height 38
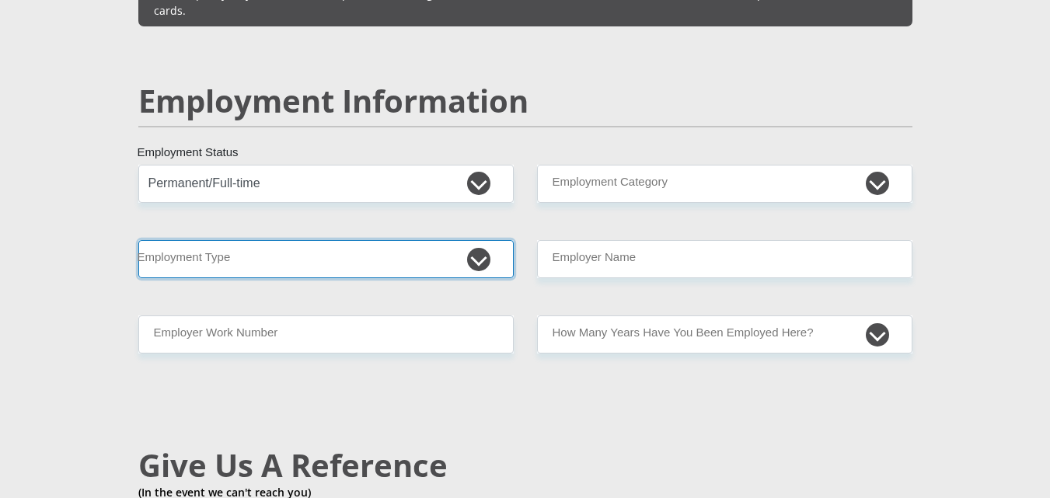
click at [478, 240] on select "College/Lecturer Craft Seller Creative Driver Executive Farmer Forces - Non Com…" at bounding box center [325, 259] width 375 height 38
select select "Office Staff/Clerk"
click at [138, 240] on select "College/Lecturer Craft Seller Creative Driver Executive Farmer Forces - Non Com…" at bounding box center [325, 259] width 375 height 38
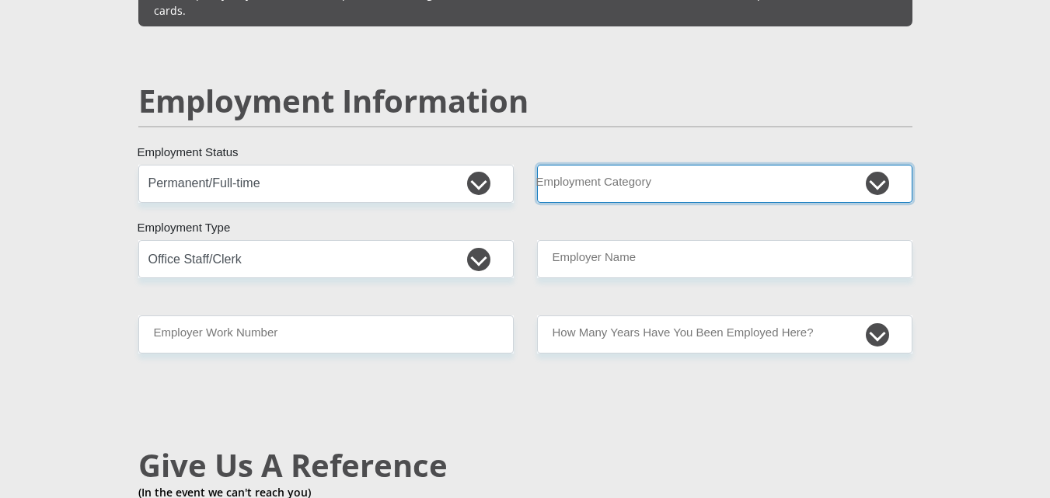
click at [877, 165] on select "AGRICULTURE ALCOHOL & TOBACCO CONSTRUCTION MATERIALS METALLURGY EQUIPMENT FOR R…" at bounding box center [724, 184] width 375 height 38
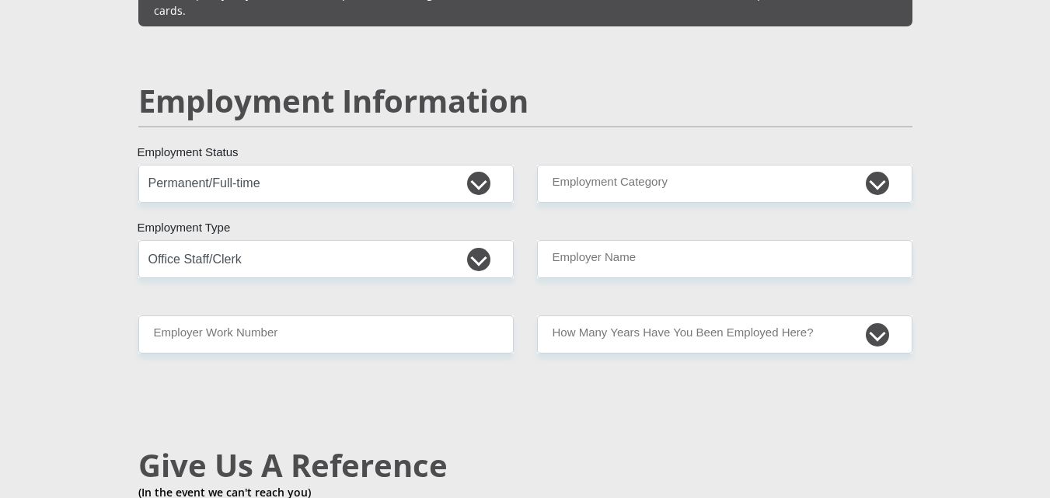
click at [993, 426] on section "Personal Details Mr Ms Mrs Dr [PERSON_NAME] Title [PERSON_NAME] First Name Nel …" at bounding box center [525, 159] width 1050 height 4805
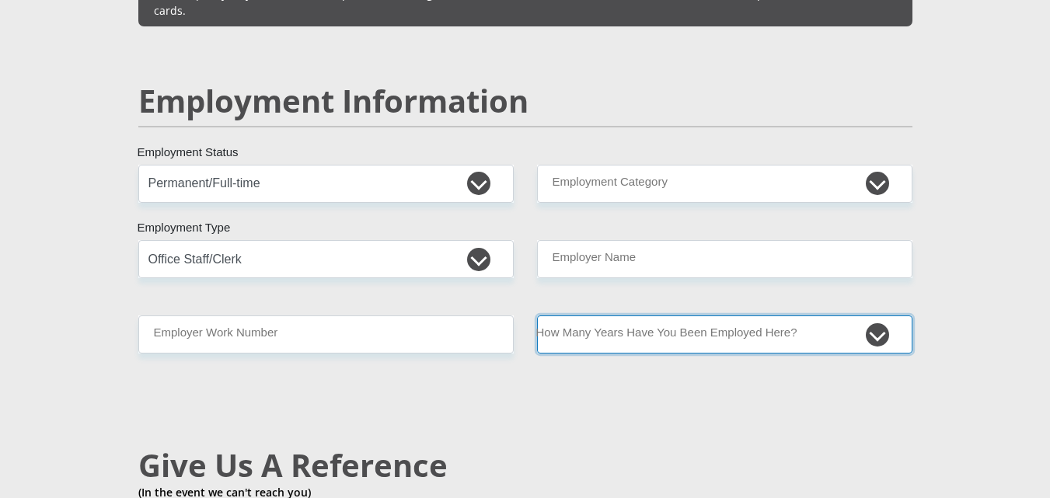
click at [876, 315] on select "less than 1 year 1-3 years 3-5 years 5+ years" at bounding box center [724, 334] width 375 height 38
select select "6"
click at [537, 315] on select "less than 1 year 1-3 years 3-5 years 5+ years" at bounding box center [724, 334] width 375 height 38
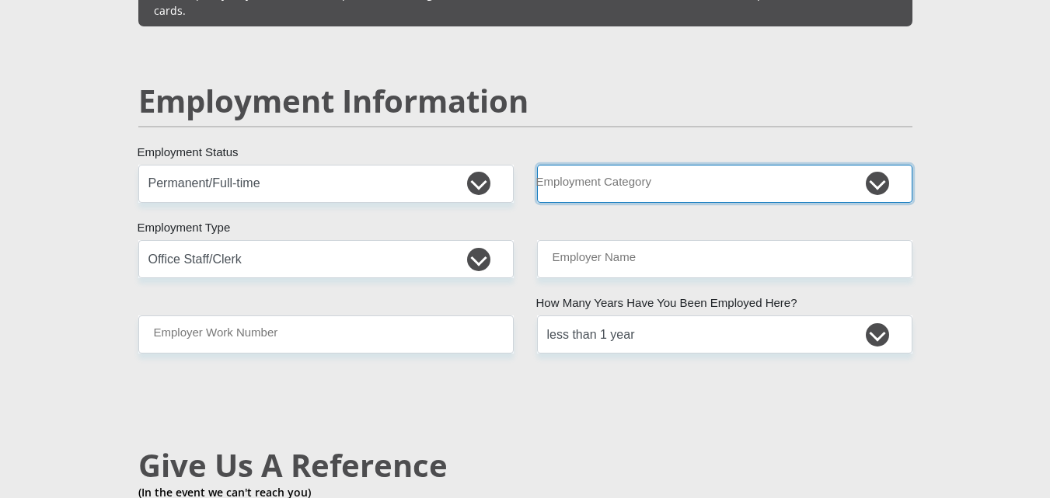
click at [876, 165] on select "AGRICULTURE ALCOHOL & TOBACCO CONSTRUCTION MATERIALS METALLURGY EQUIPMENT FOR R…" at bounding box center [724, 184] width 375 height 38
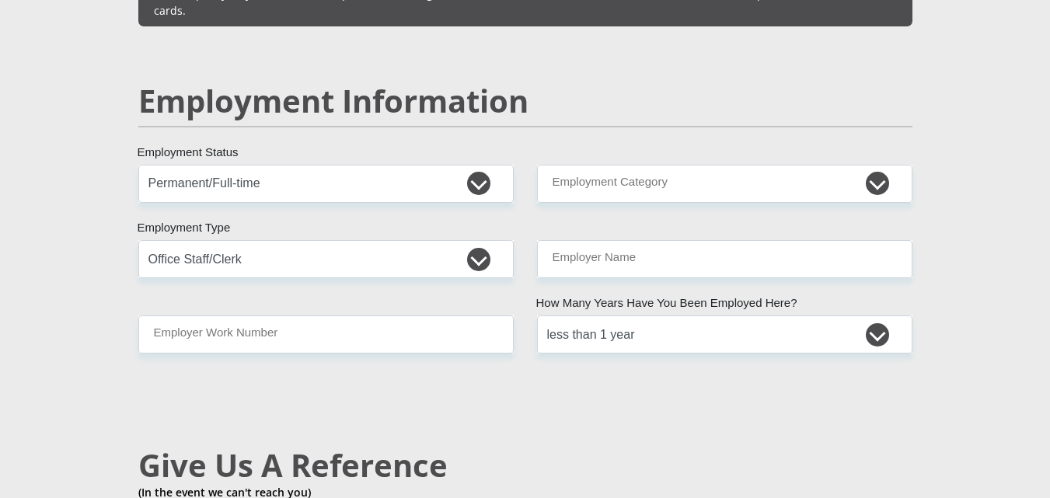
click at [994, 187] on section "Personal Details Mr Ms Mrs Dr [PERSON_NAME] Title [PERSON_NAME] First Name Nel …" at bounding box center [525, 159] width 1050 height 4805
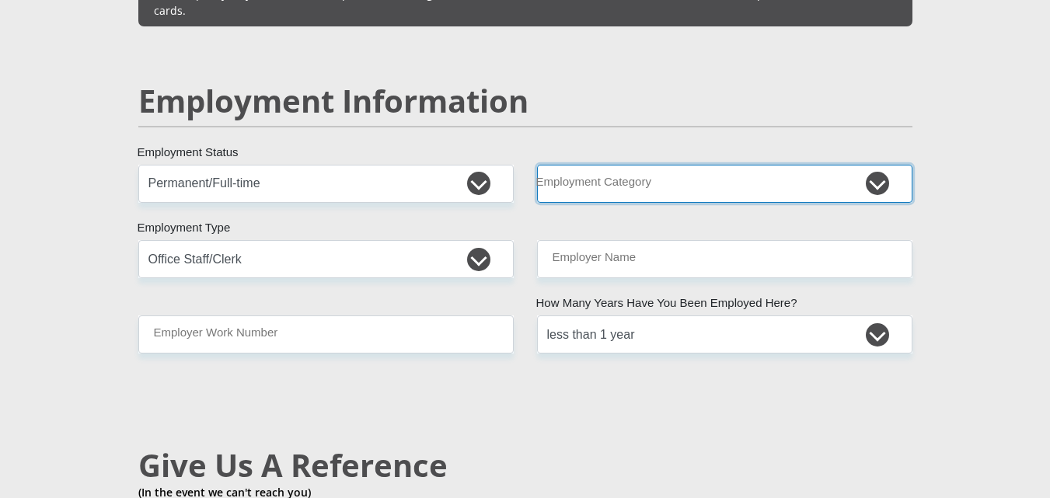
click at [876, 165] on select "AGRICULTURE ALCOHOL & TOBACCO CONSTRUCTION MATERIALS METALLURGY EQUIPMENT FOR R…" at bounding box center [724, 184] width 375 height 38
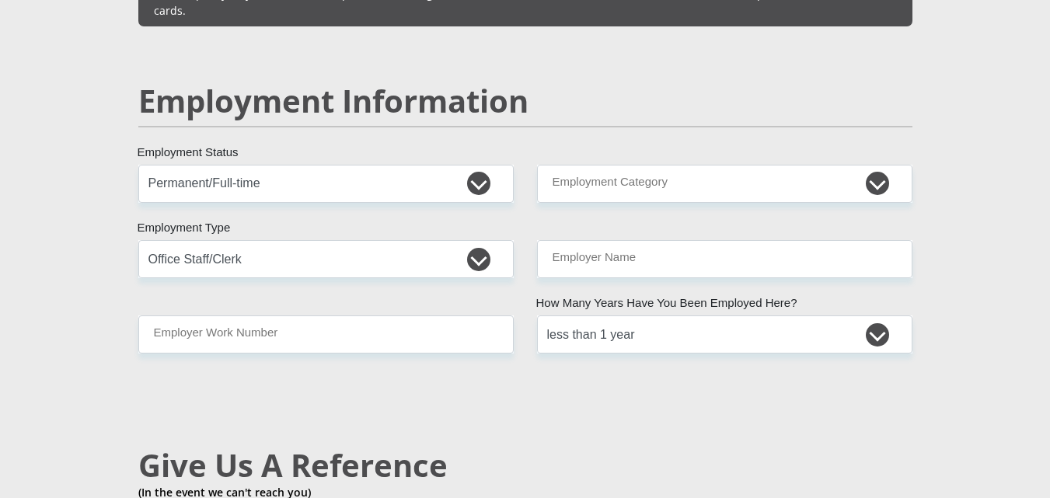
click at [978, 222] on section "Personal Details Mr Ms Mrs Dr [PERSON_NAME] Title [PERSON_NAME] First Name Nel …" at bounding box center [525, 159] width 1050 height 4805
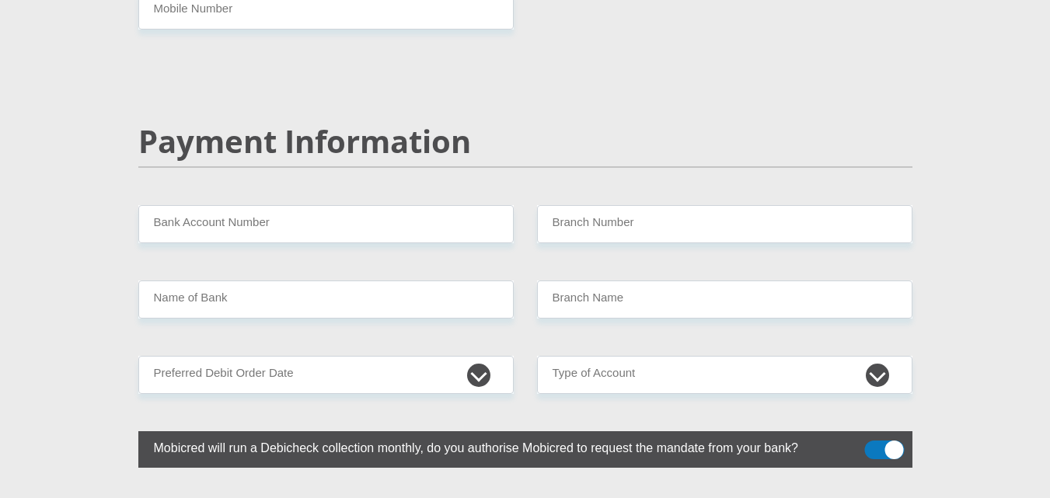
scroll to position [2886, 0]
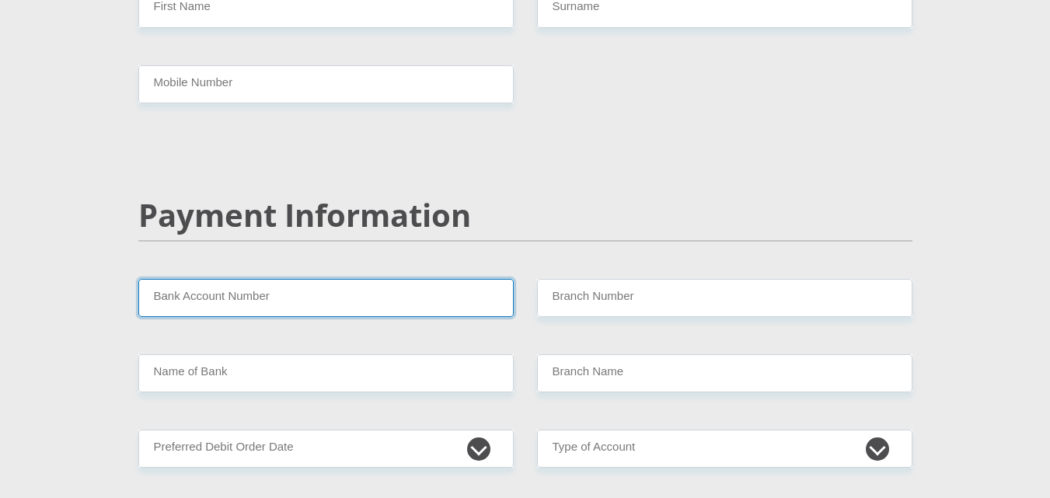
click at [178, 279] on input "Bank Account Number" at bounding box center [325, 298] width 375 height 38
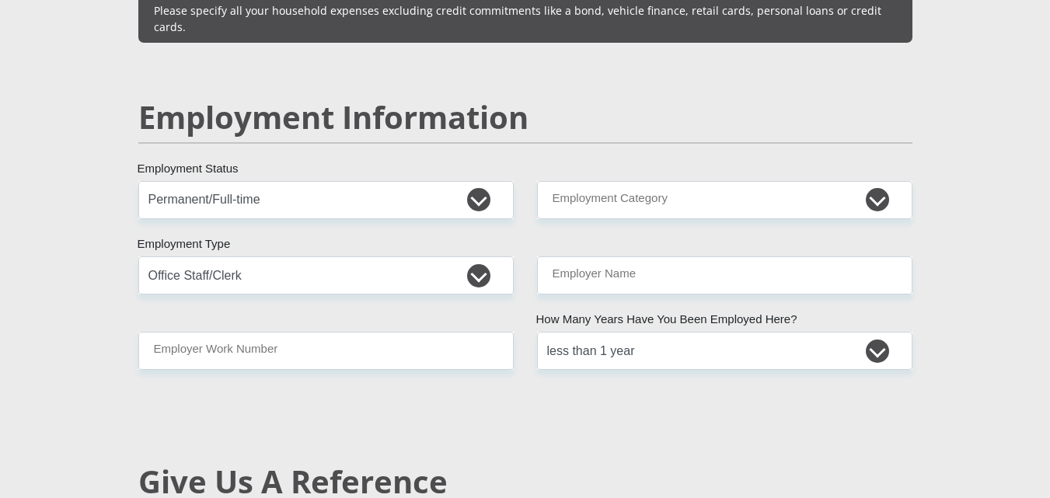
scroll to position [2330, 0]
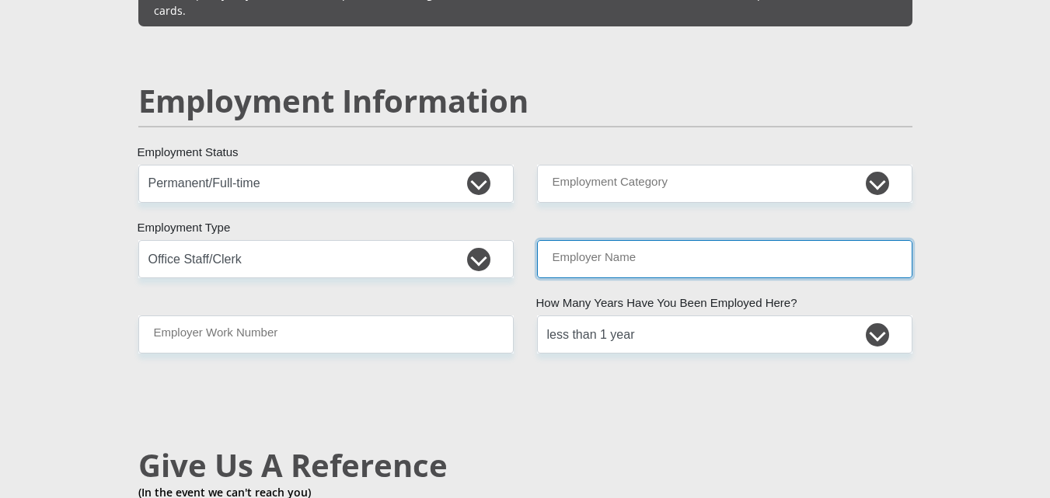
click at [561, 240] on input "Employer Name" at bounding box center [724, 259] width 375 height 38
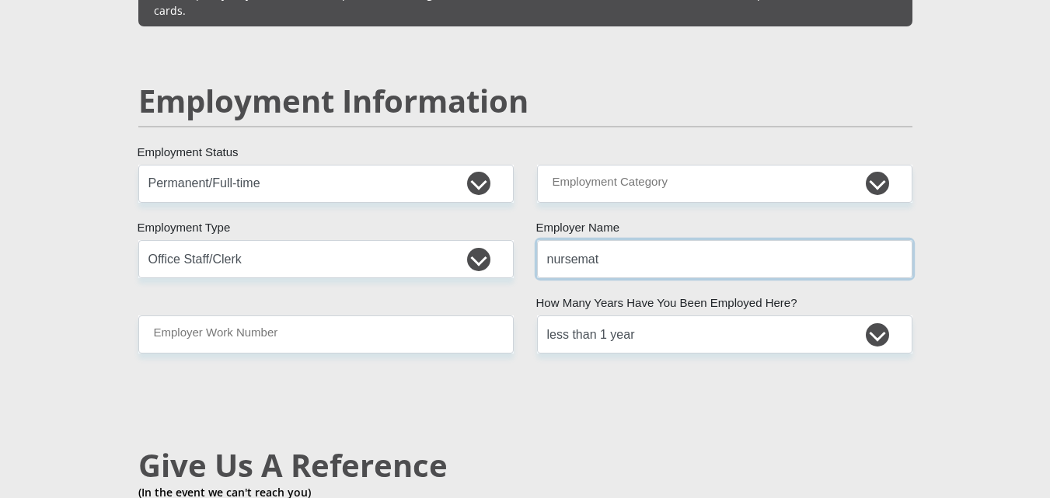
type input "nursemate"
